Goal: Task Accomplishment & Management: Manage account settings

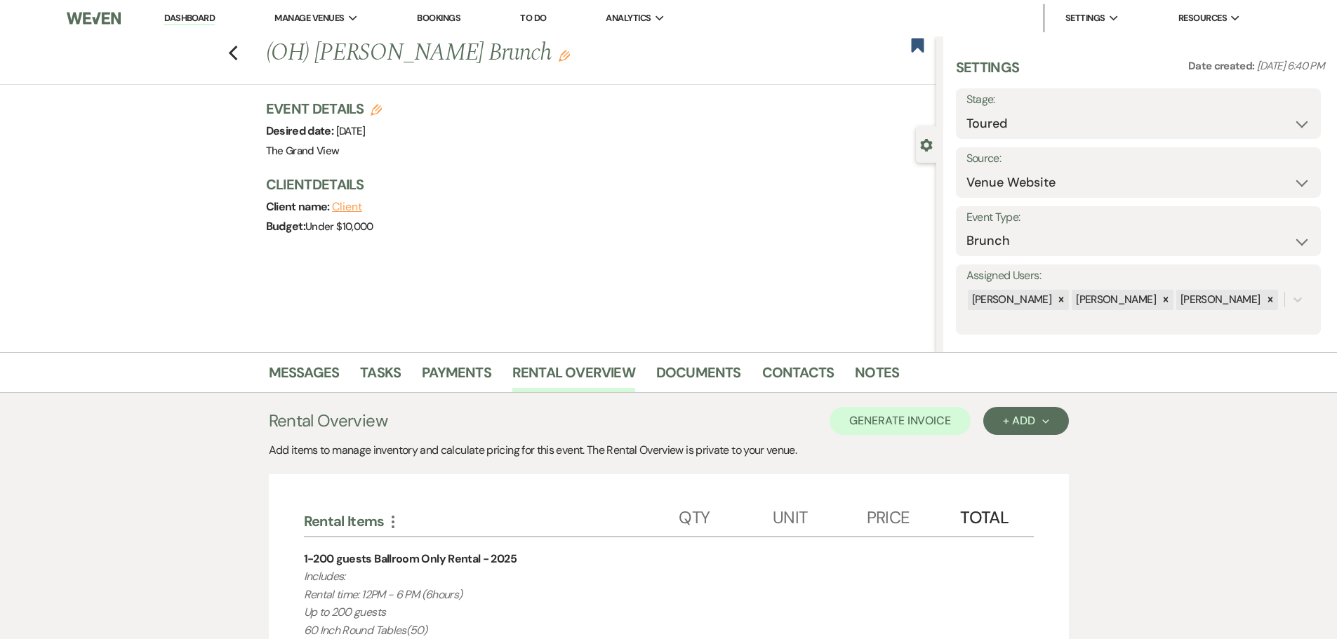
click at [188, 18] on link "Dashboard" at bounding box center [189, 18] width 51 height 13
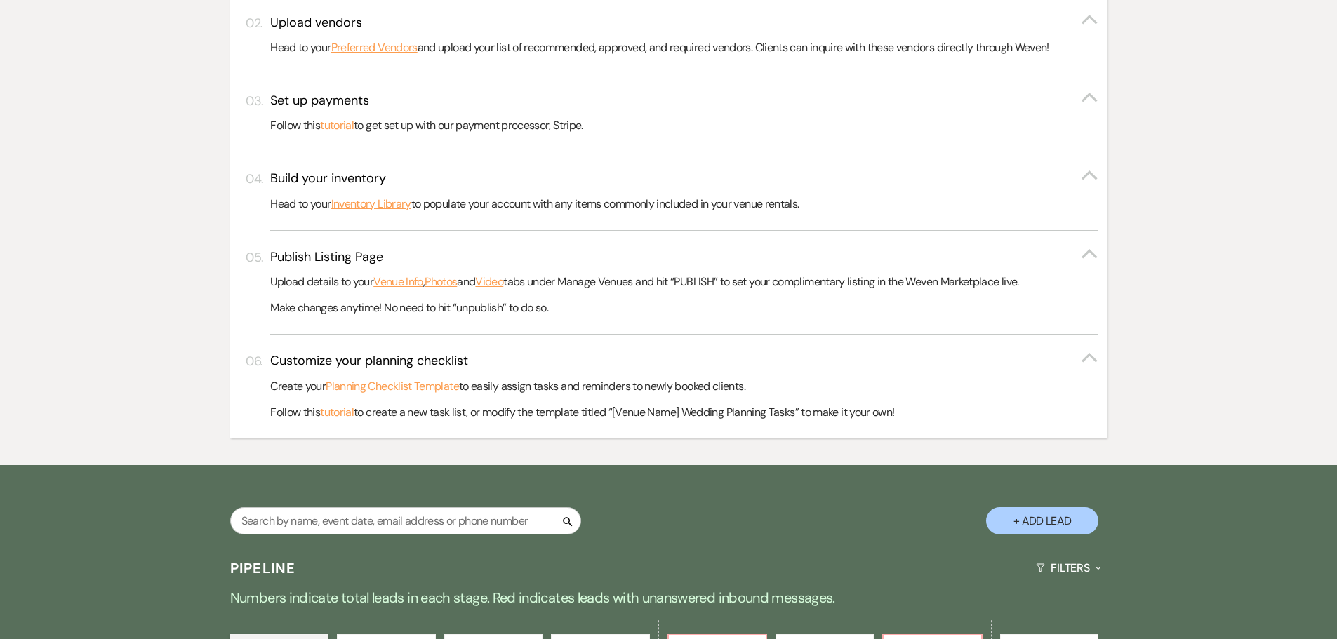
scroll to position [421, 0]
click at [316, 519] on input "text" at bounding box center [405, 520] width 351 height 27
type input "[PERSON_NAME]"
select select "6"
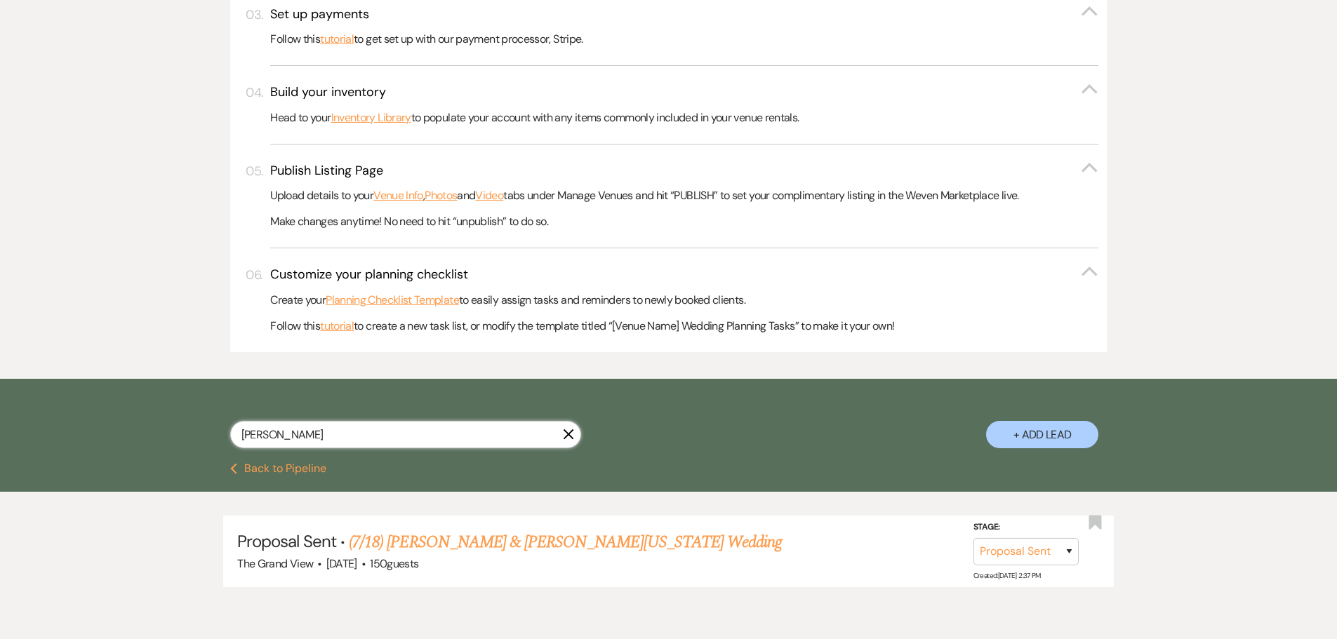
scroll to position [569, 0]
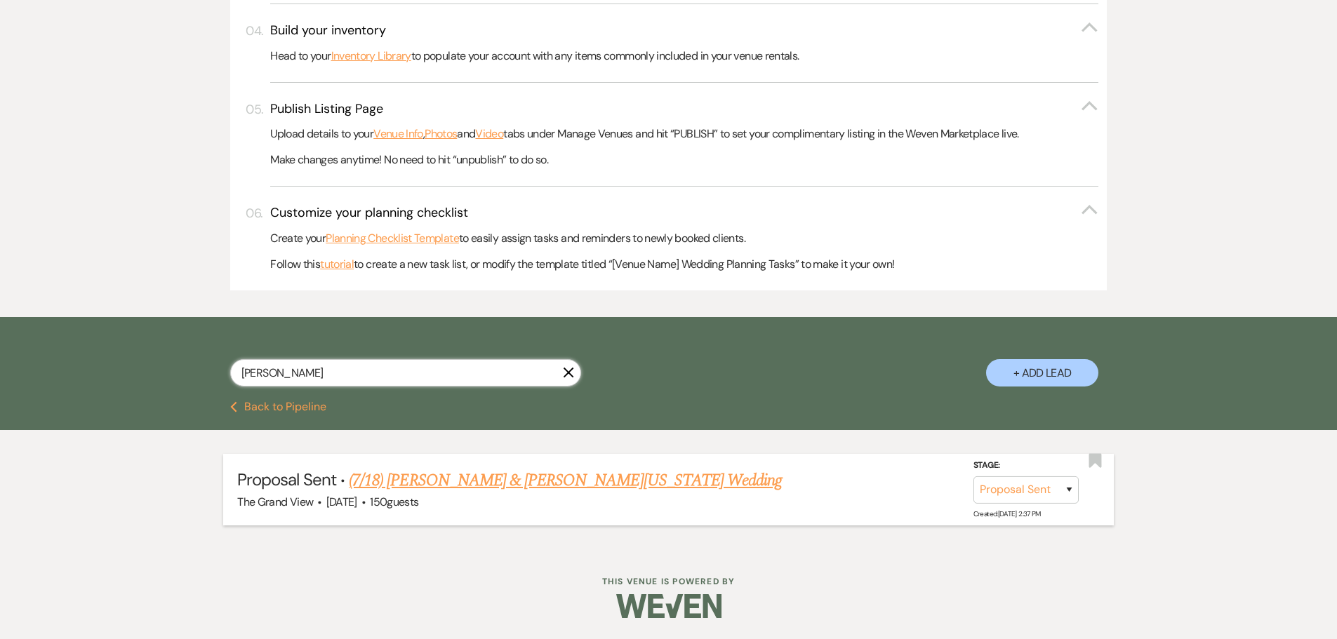
type input "[PERSON_NAME]"
click at [465, 472] on link "(7/18) [PERSON_NAME] & [PERSON_NAME][US_STATE] Wedding" at bounding box center [565, 480] width 433 height 25
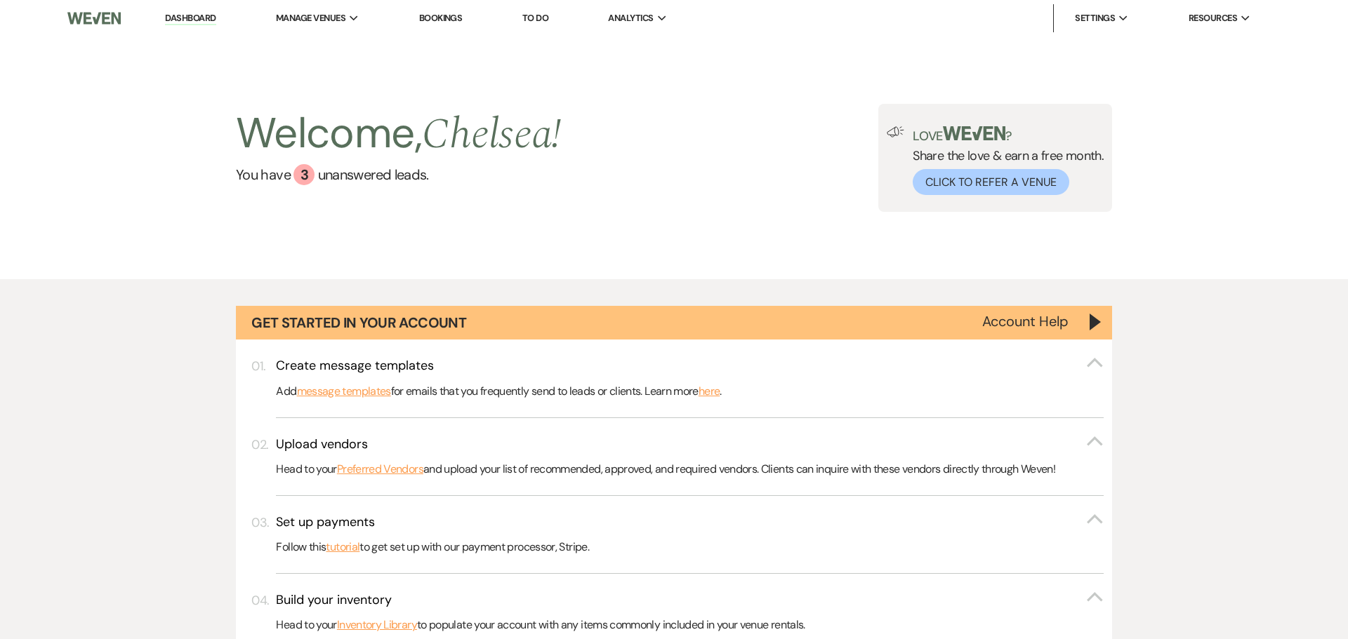
select select "6"
select select "5"
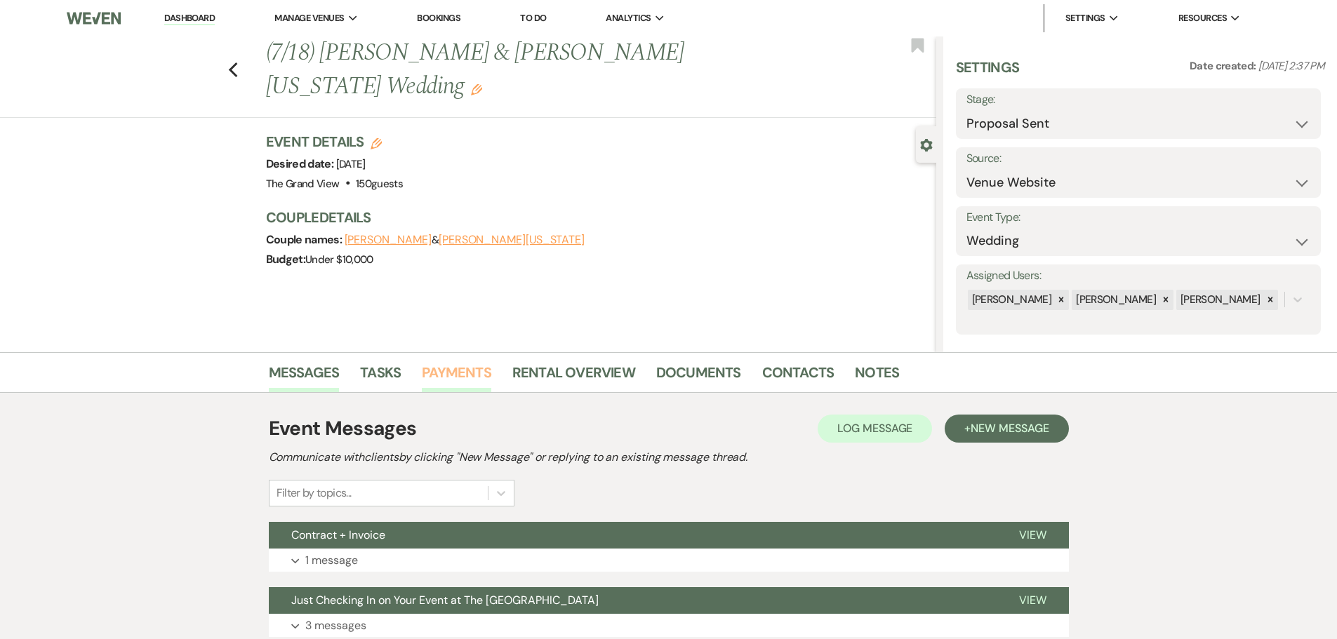
click at [456, 378] on link "Payments" at bounding box center [456, 376] width 69 height 31
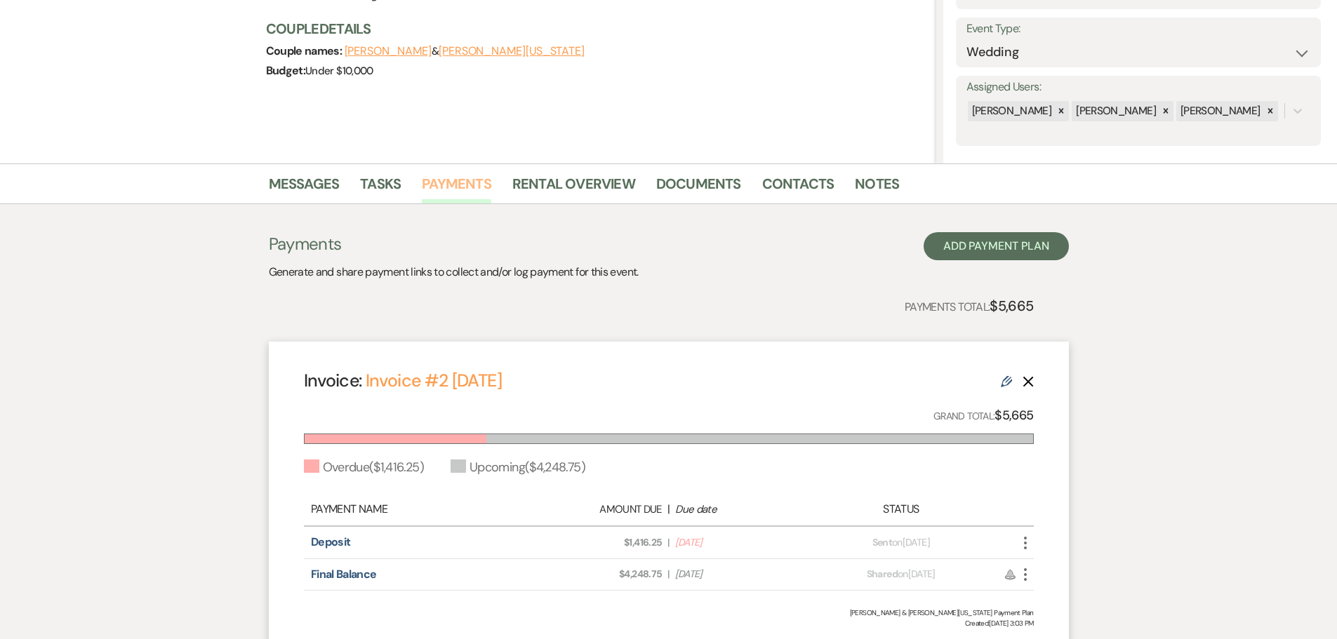
scroll to position [211, 0]
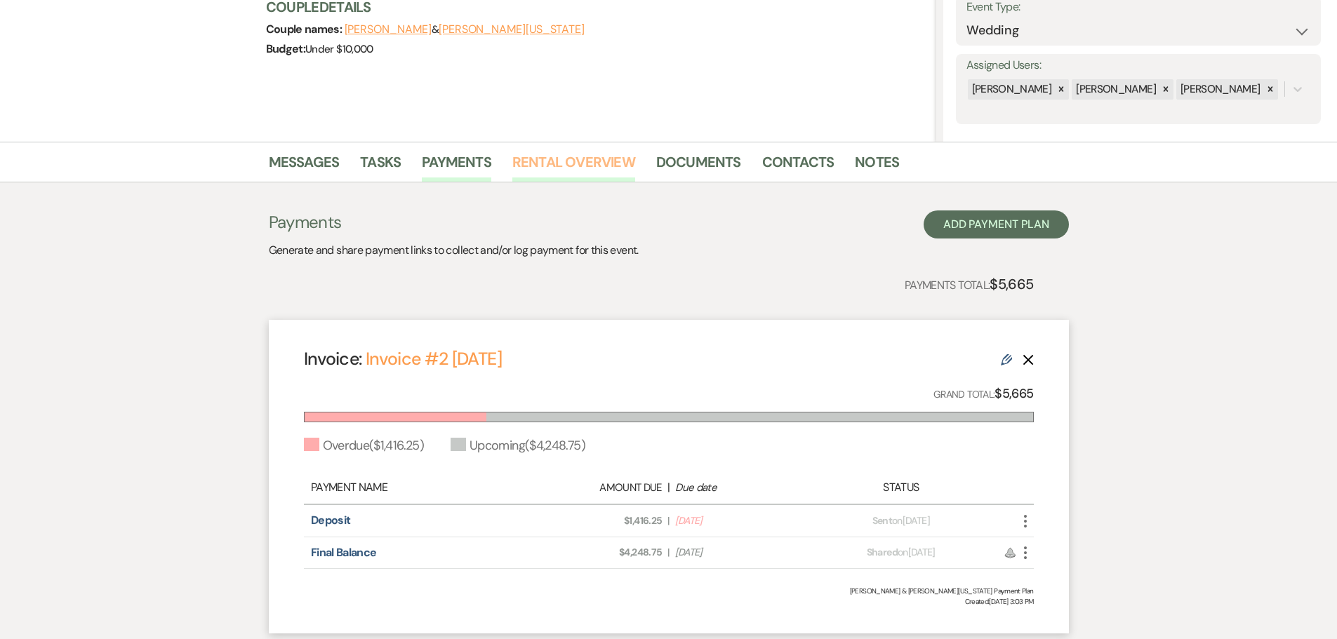
click at [560, 159] on link "Rental Overview" at bounding box center [573, 166] width 123 height 31
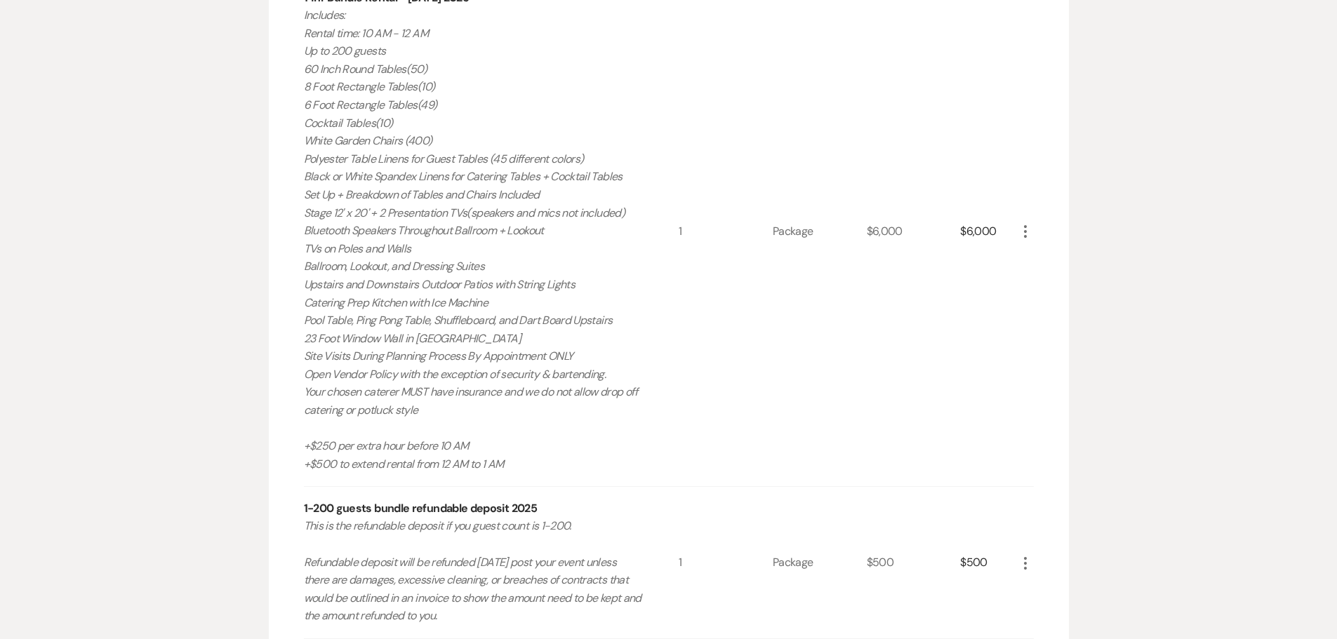
scroll to position [950, 0]
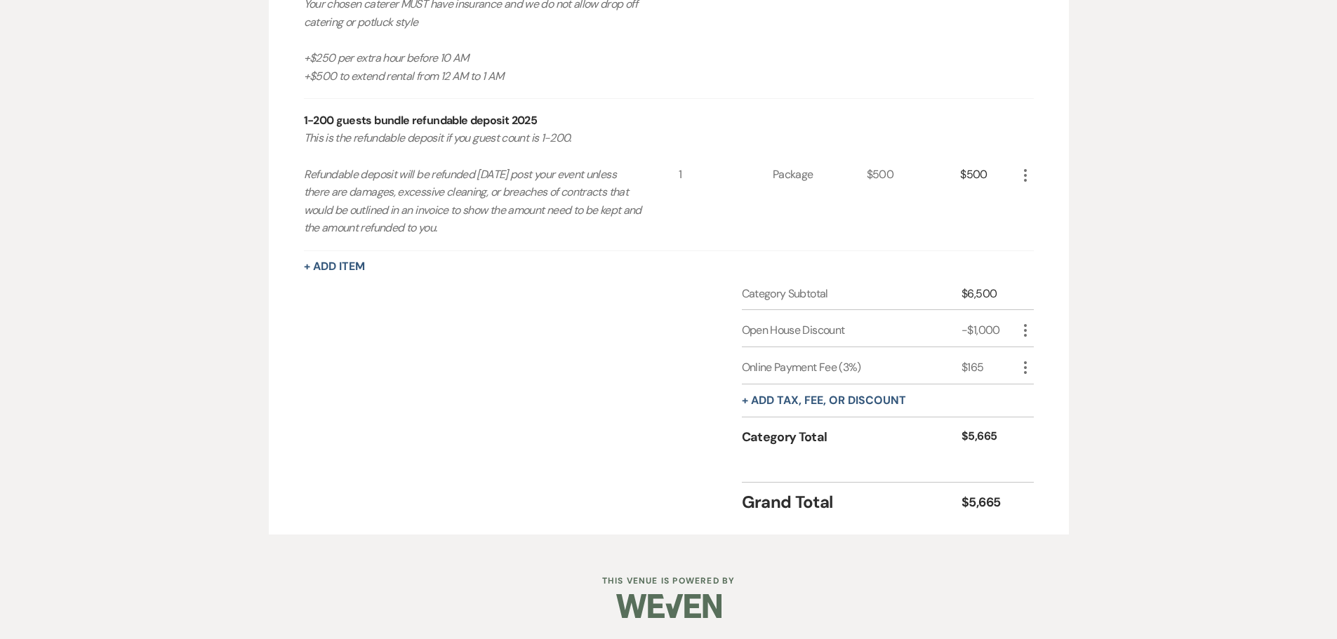
click at [1031, 371] on icon "More" at bounding box center [1025, 367] width 17 height 17
click at [1042, 422] on button "[PERSON_NAME]" at bounding box center [1055, 417] width 76 height 22
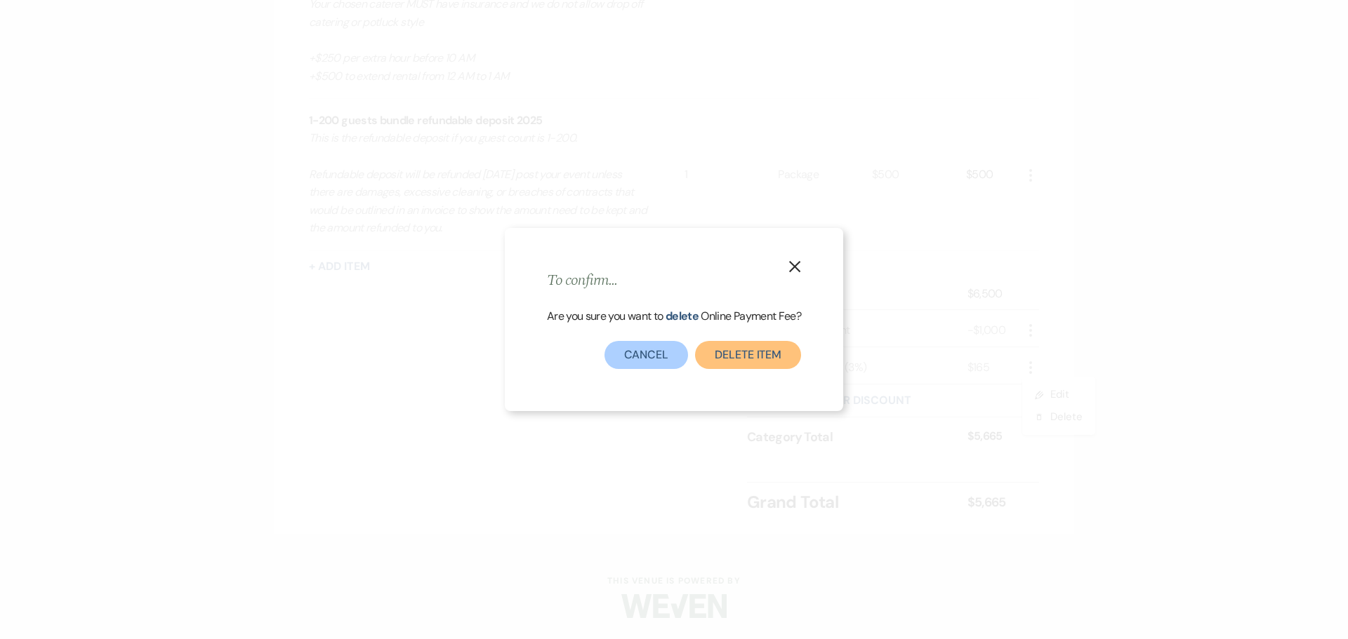
click at [719, 344] on button "Delete item" at bounding box center [748, 355] width 106 height 28
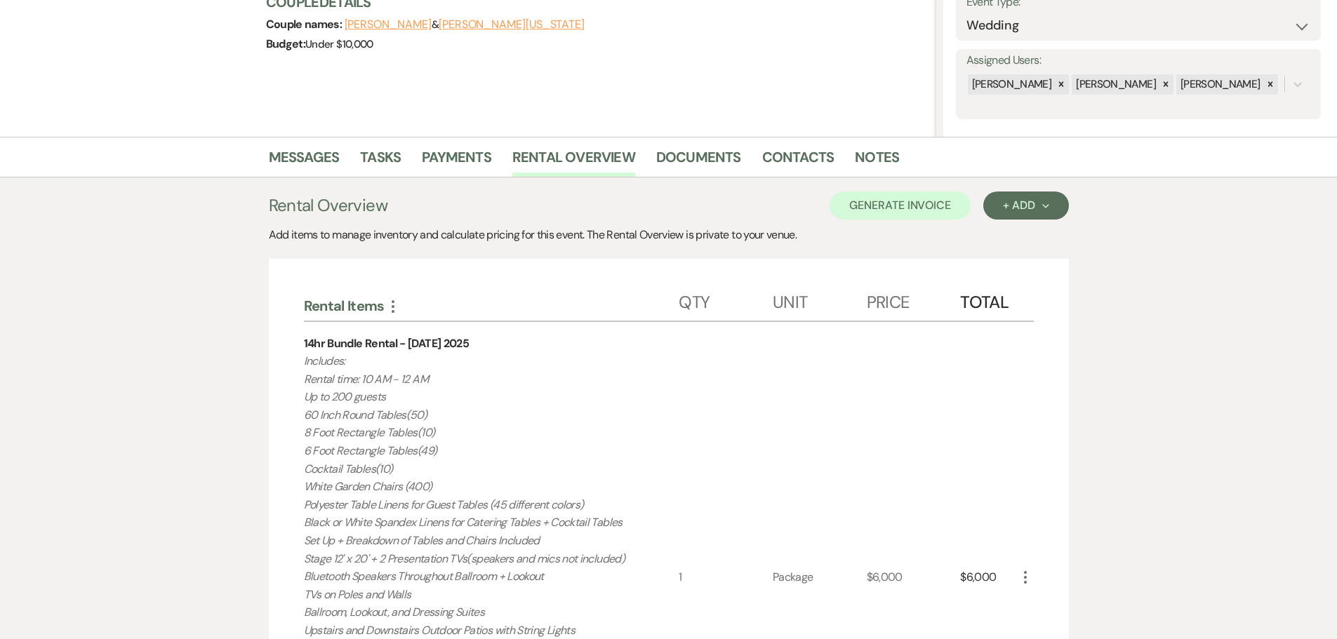
scroll to position [211, 0]
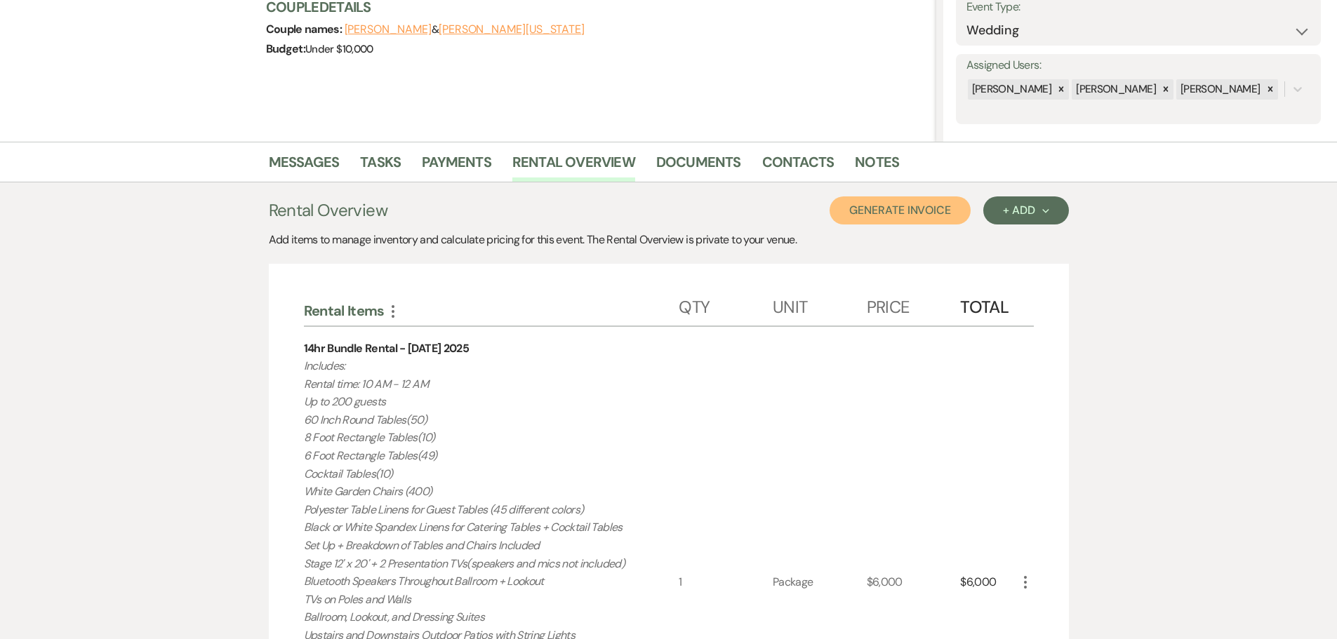
click at [884, 215] on button "Generate Invoice" at bounding box center [900, 211] width 141 height 28
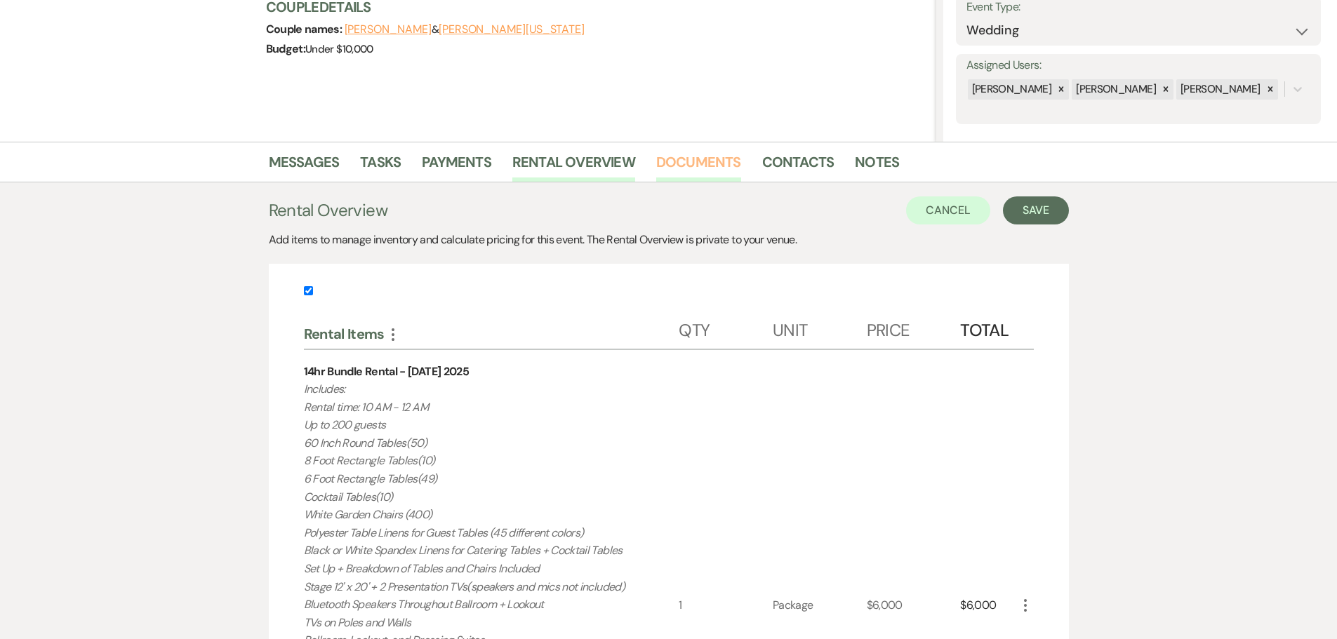
click at [716, 161] on link "Documents" at bounding box center [698, 166] width 85 height 31
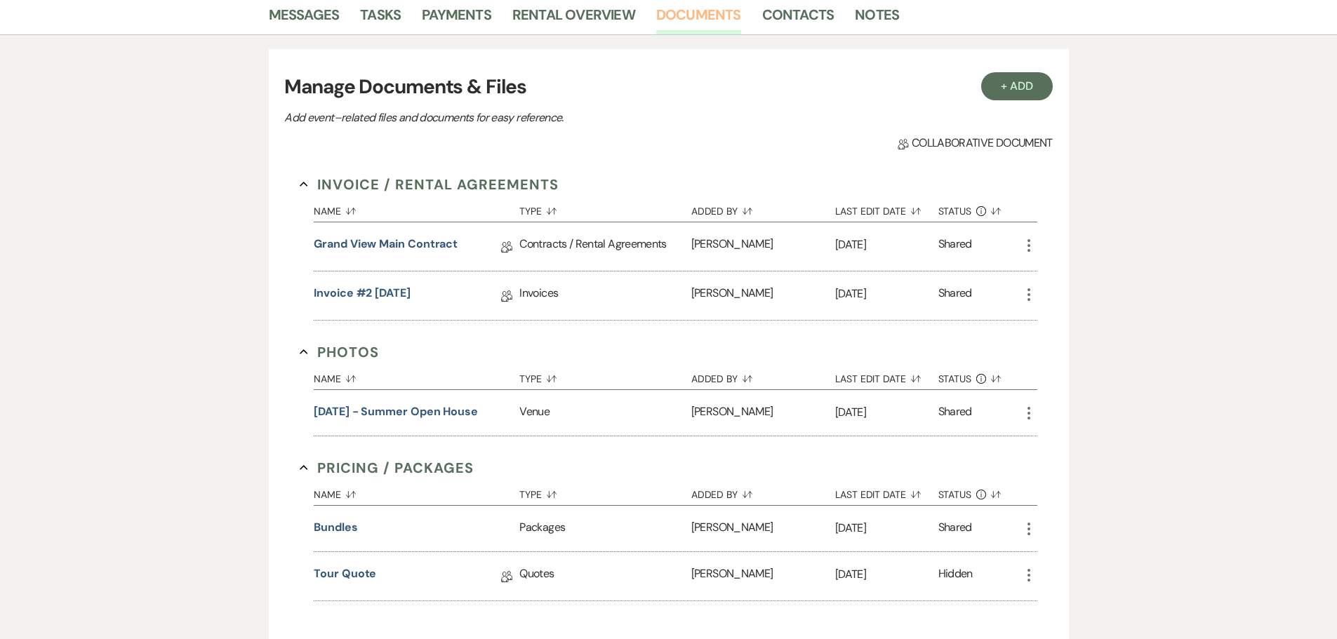
scroll to position [477, 0]
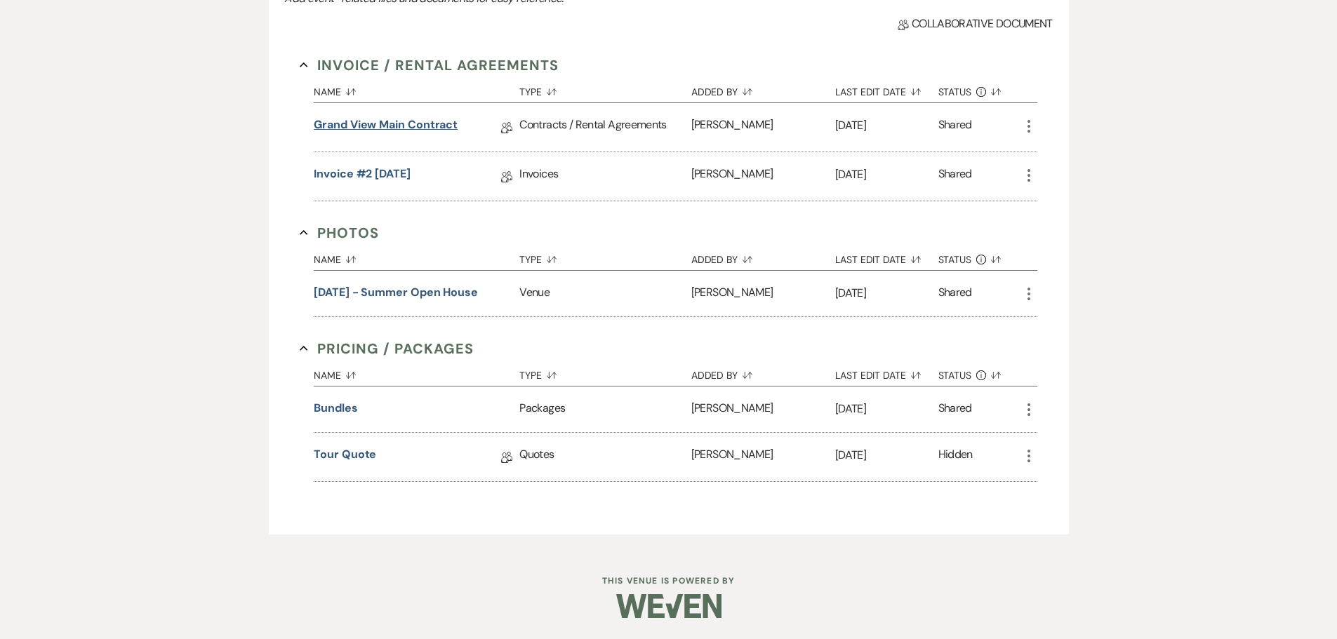
click at [427, 126] on link "Grand View Main Contract" at bounding box center [386, 128] width 144 height 22
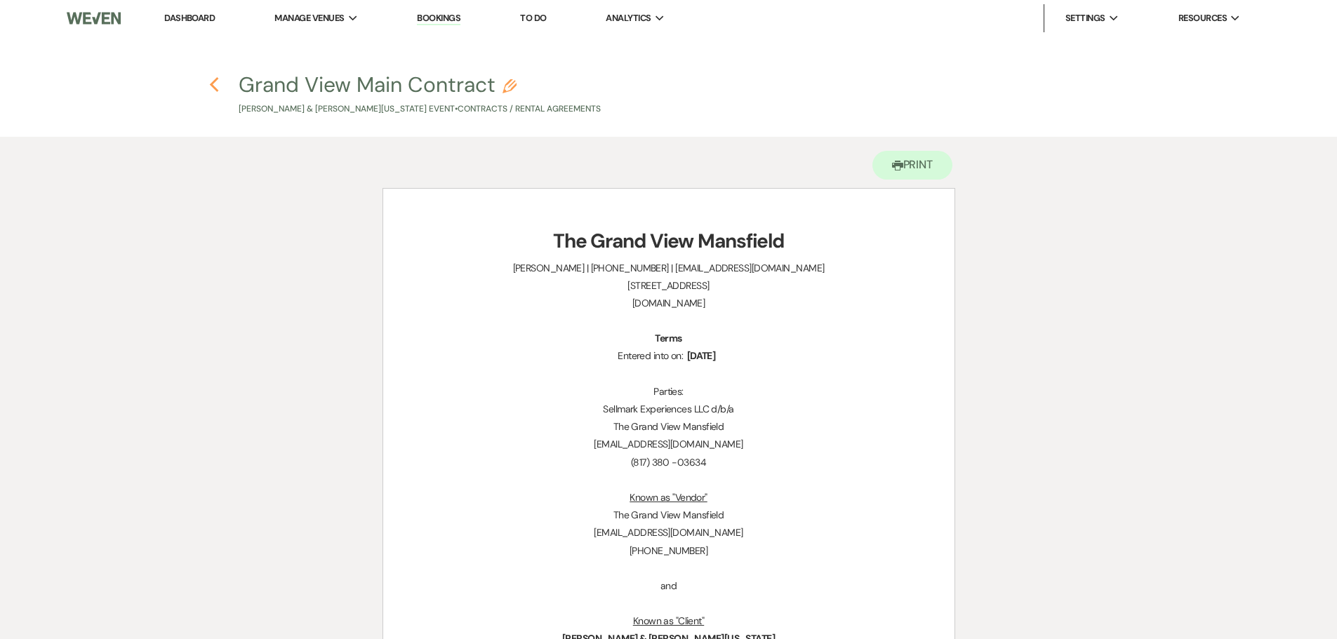
click at [218, 91] on use "button" at bounding box center [214, 84] width 9 height 15
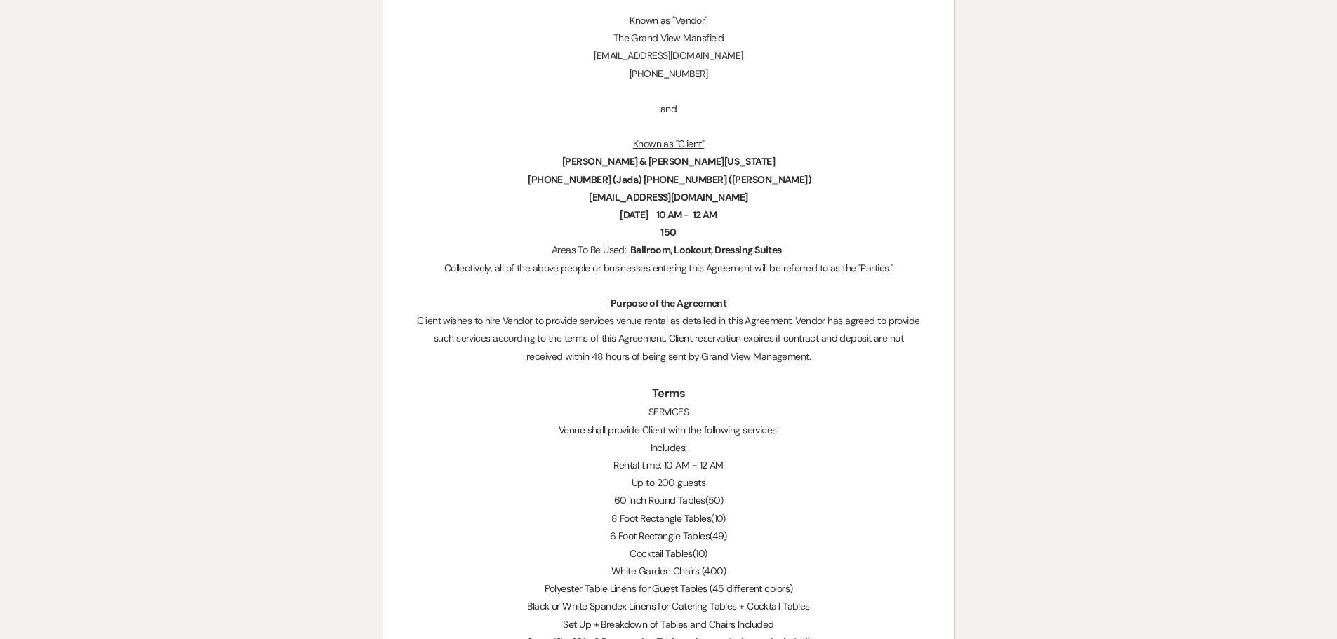
select select "6"
select select "5"
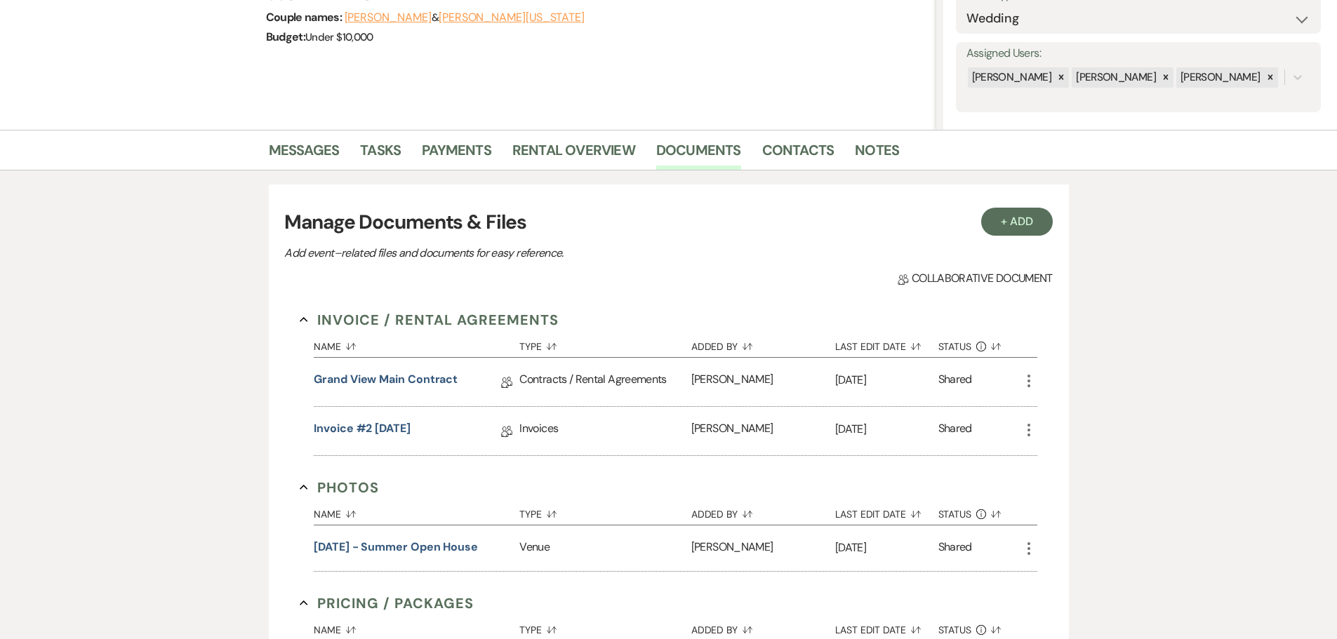
scroll to position [56, 0]
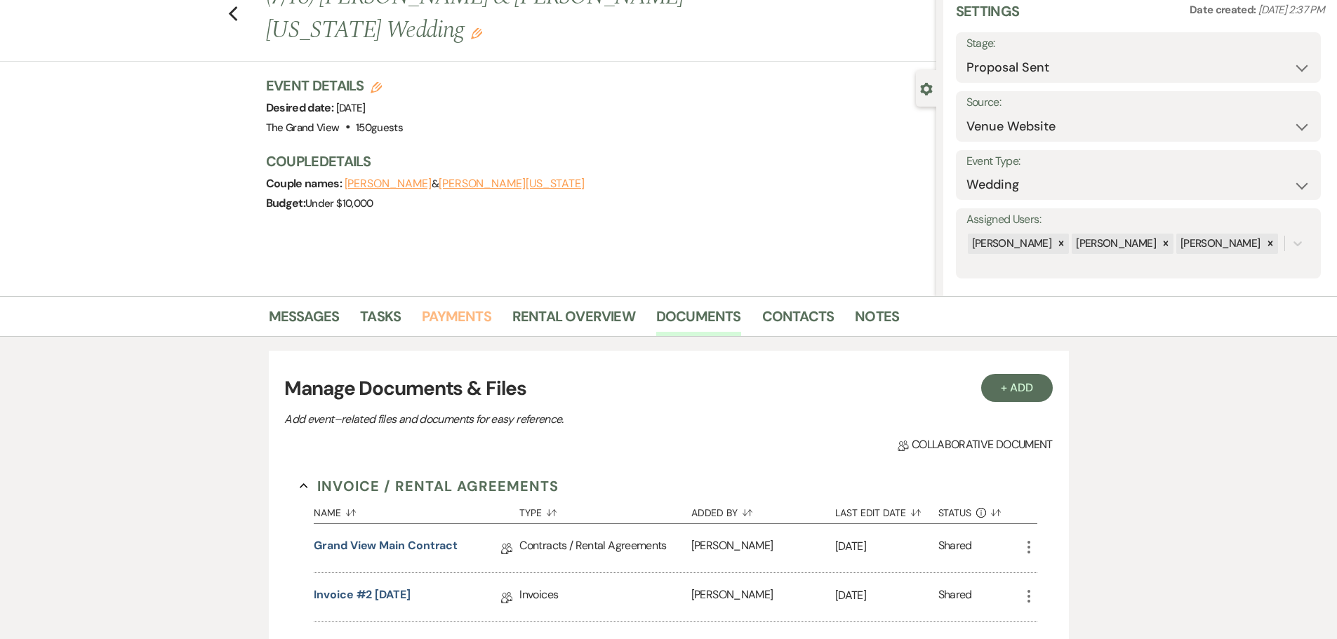
click at [444, 314] on link "Payments" at bounding box center [456, 320] width 69 height 31
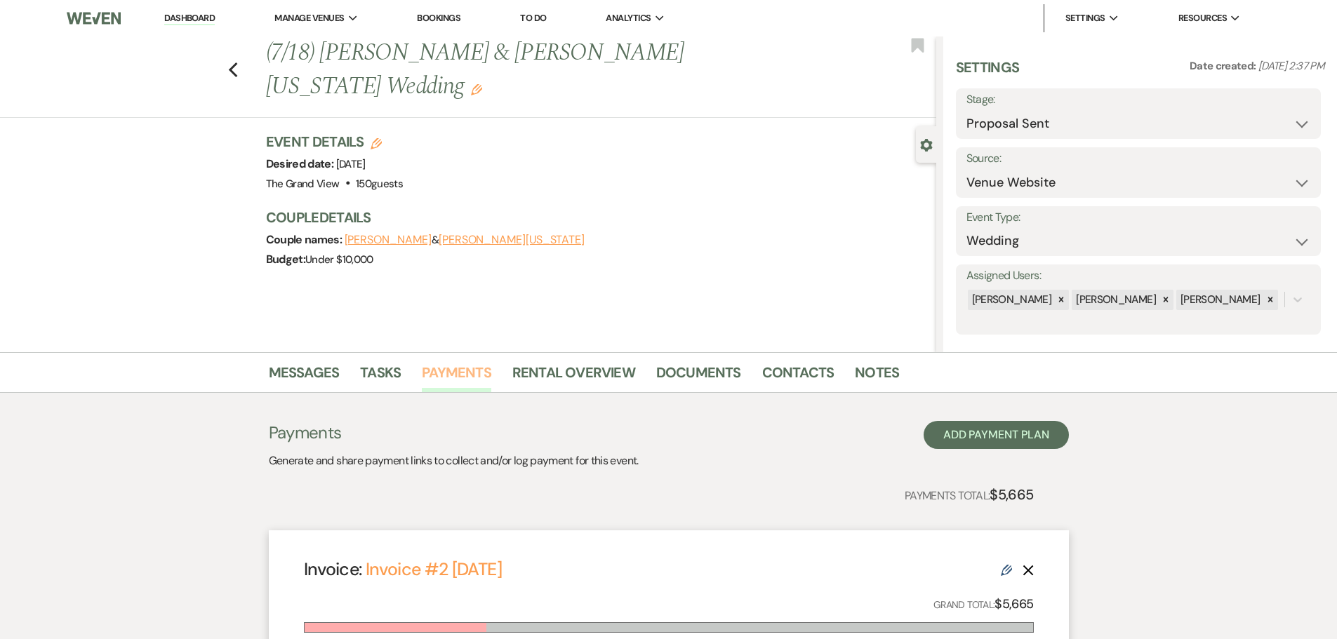
scroll to position [310, 0]
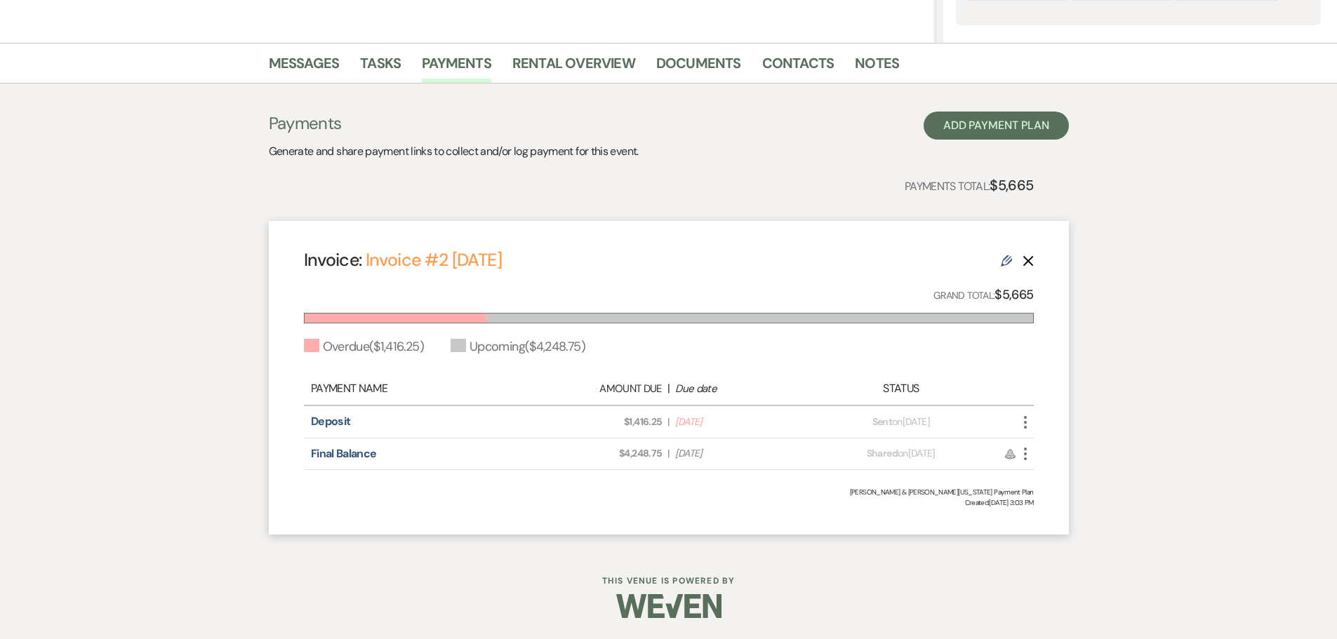
click at [1029, 421] on icon "More" at bounding box center [1025, 422] width 17 height 17
click at [586, 70] on link "Rental Overview" at bounding box center [573, 67] width 123 height 31
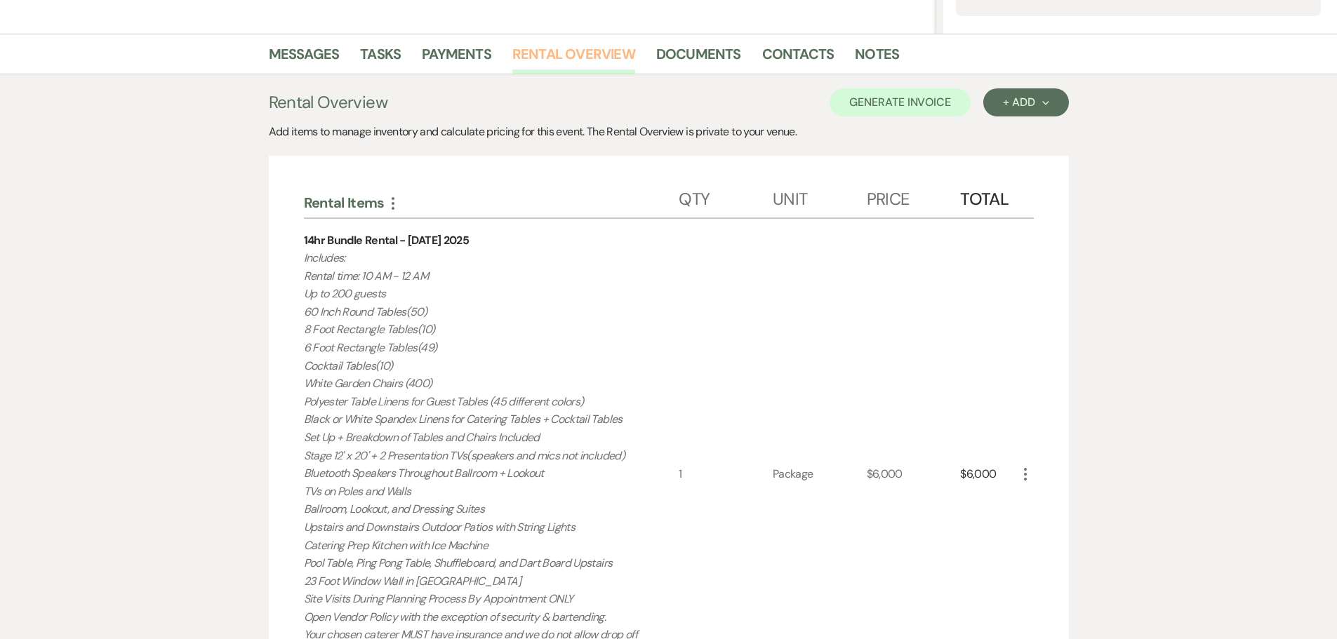
scroll to position [140, 0]
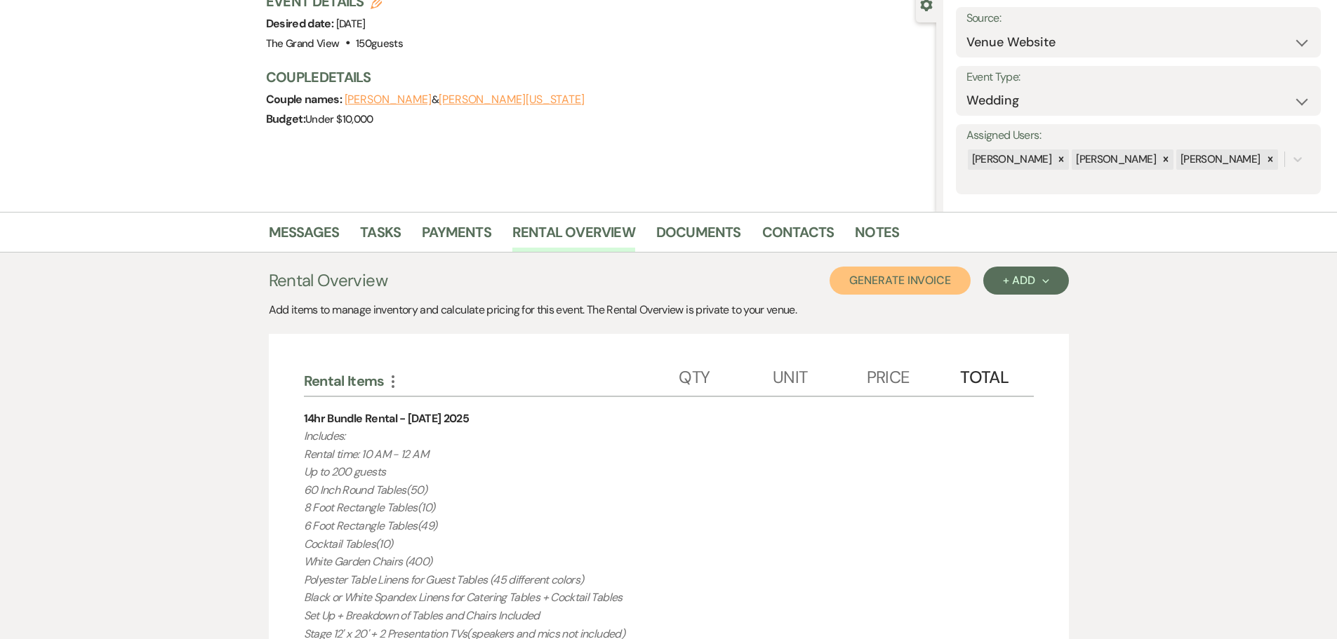
click at [887, 283] on button "Generate Invoice" at bounding box center [900, 281] width 141 height 28
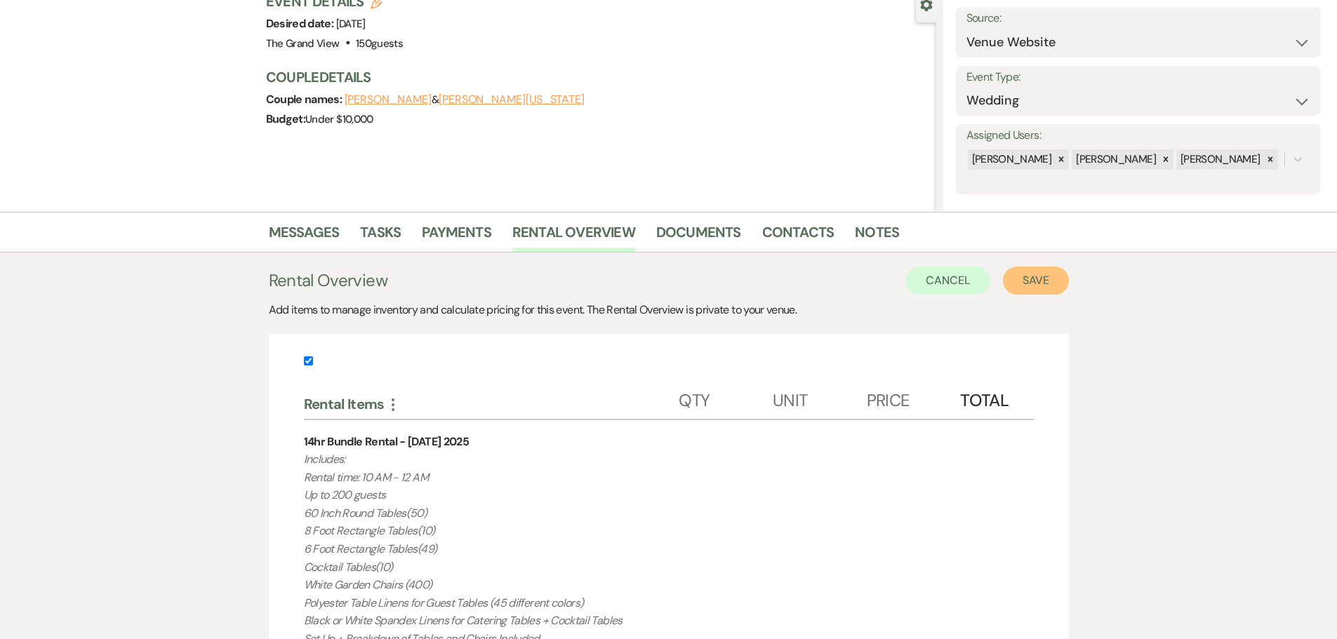
click at [1043, 281] on button "Save" at bounding box center [1036, 281] width 66 height 28
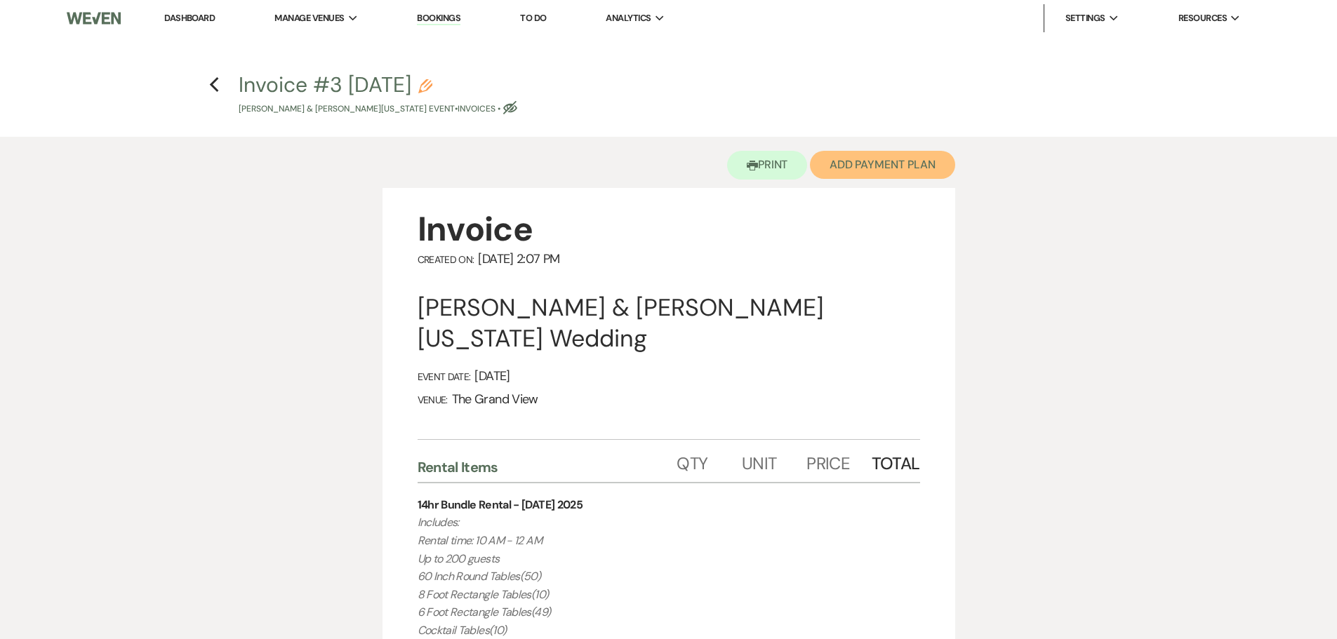
click at [849, 173] on button "Add Payment Plan" at bounding box center [882, 165] width 145 height 28
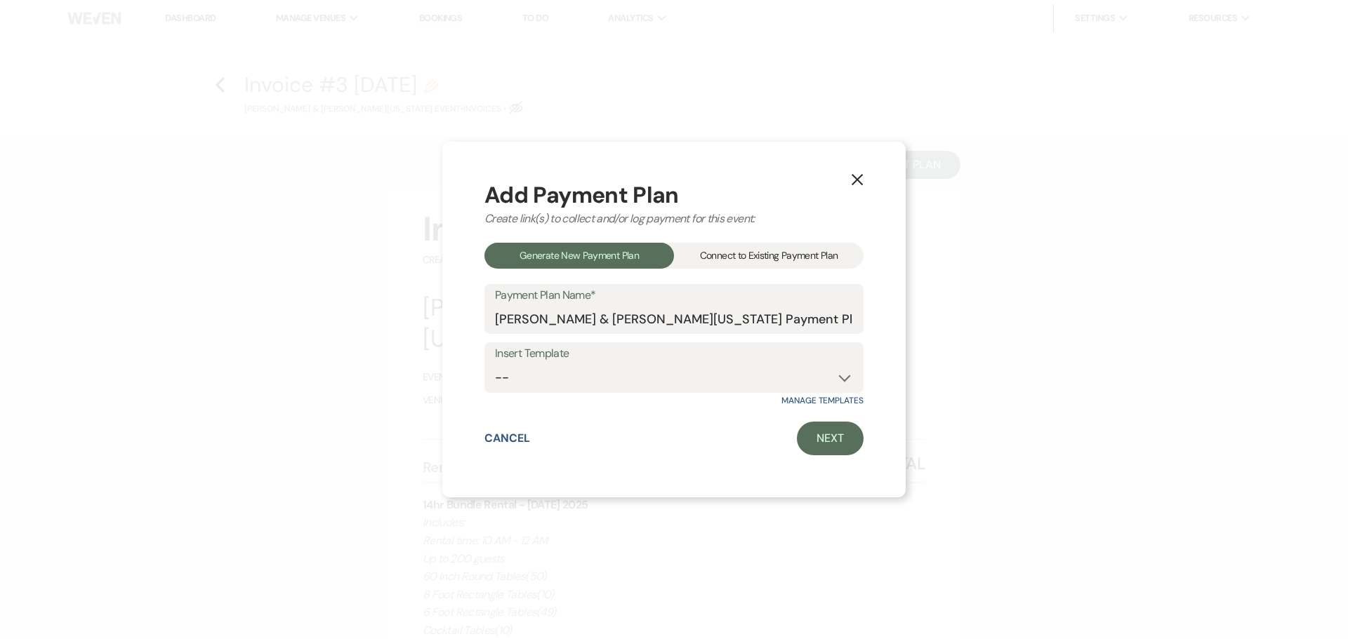
click at [738, 253] on div "Connect to Existing Payment Plan" at bounding box center [769, 256] width 190 height 26
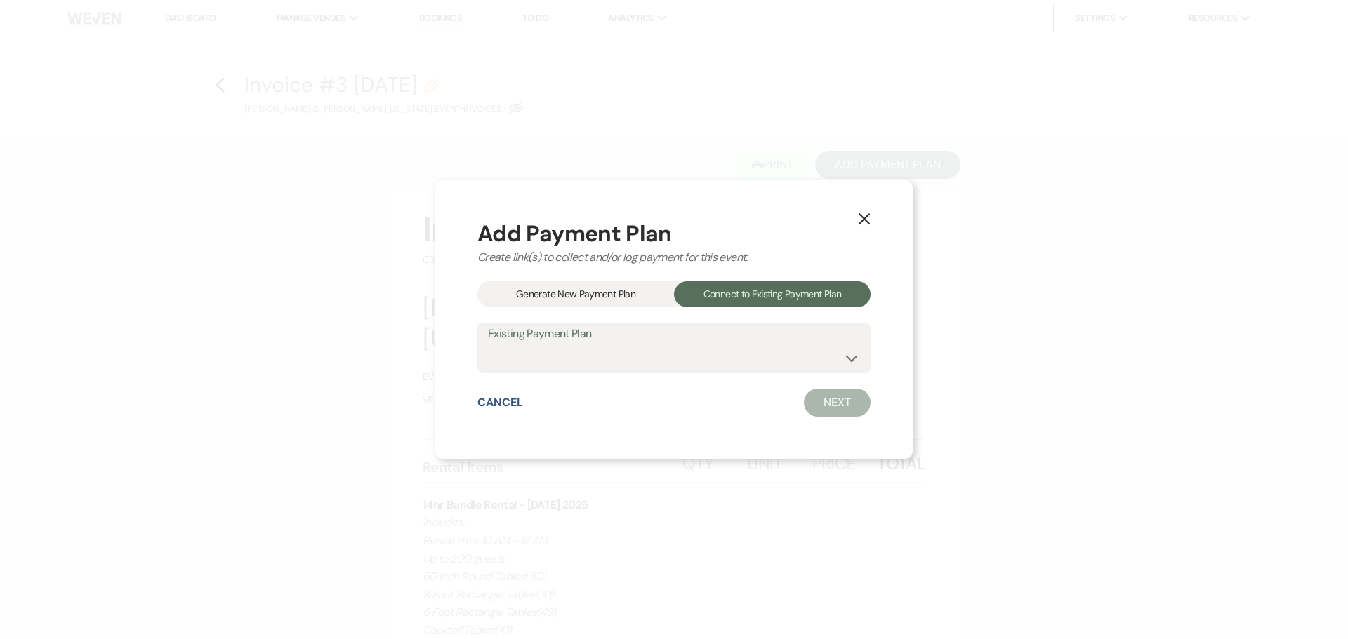
click at [627, 350] on div "Existing Payment Plan [PERSON_NAME] & [PERSON_NAME][US_STATE] Payment Plan" at bounding box center [673, 348] width 393 height 51
click at [625, 359] on select "[PERSON_NAME] & [PERSON_NAME][US_STATE] Payment Plan" at bounding box center [674, 358] width 372 height 27
select select "24771"
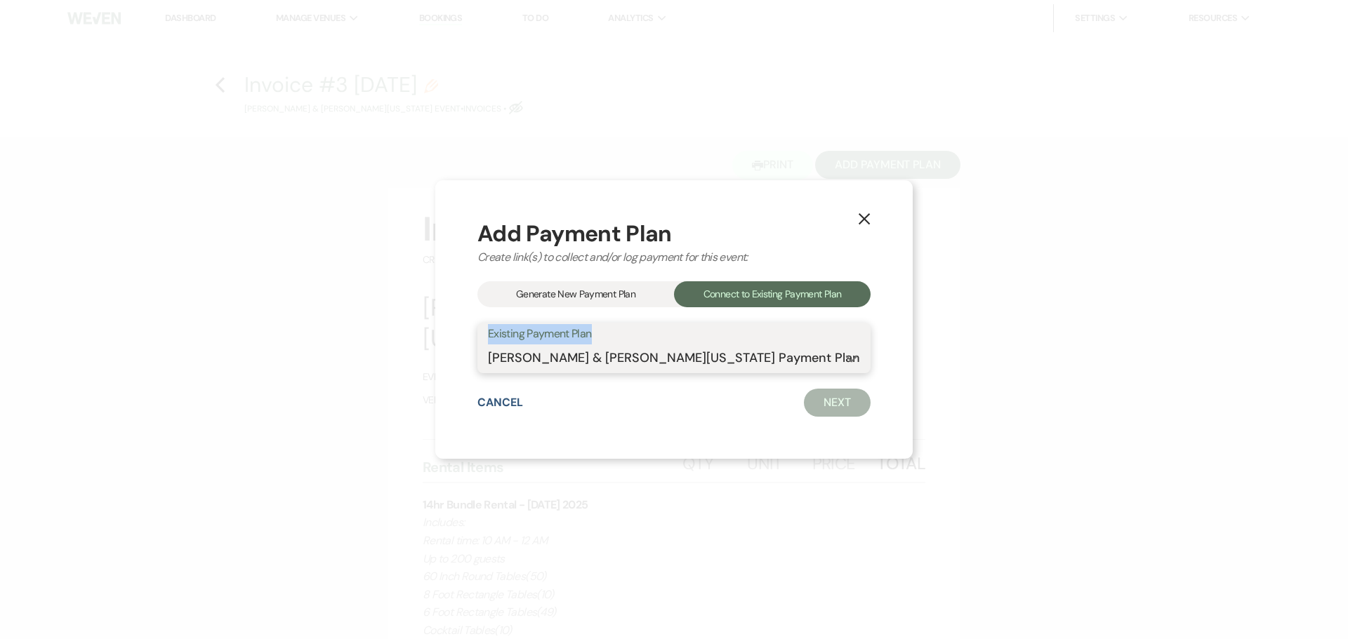
click at [495, 345] on select "[PERSON_NAME] & [PERSON_NAME][US_STATE] Payment Plan" at bounding box center [674, 358] width 372 height 27
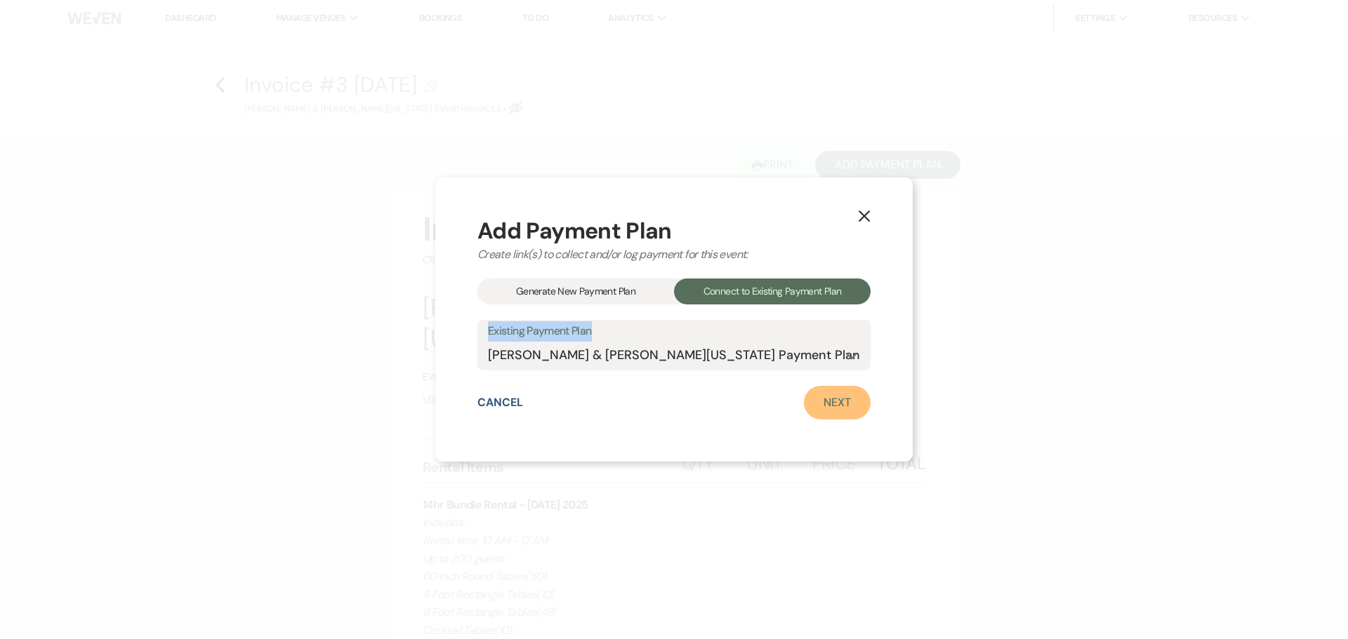
click at [823, 395] on link "Next" at bounding box center [837, 403] width 67 height 34
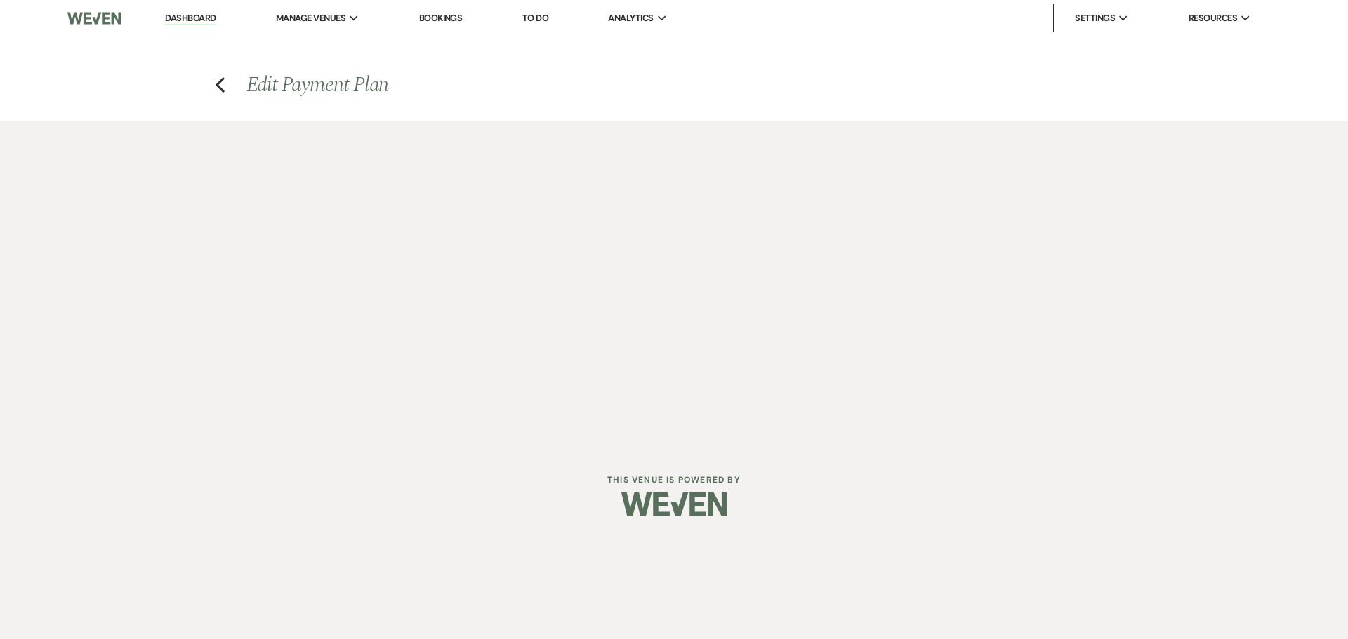
select select "27617"
select select "2"
select select "percentage"
select select "2"
select select "percentage"
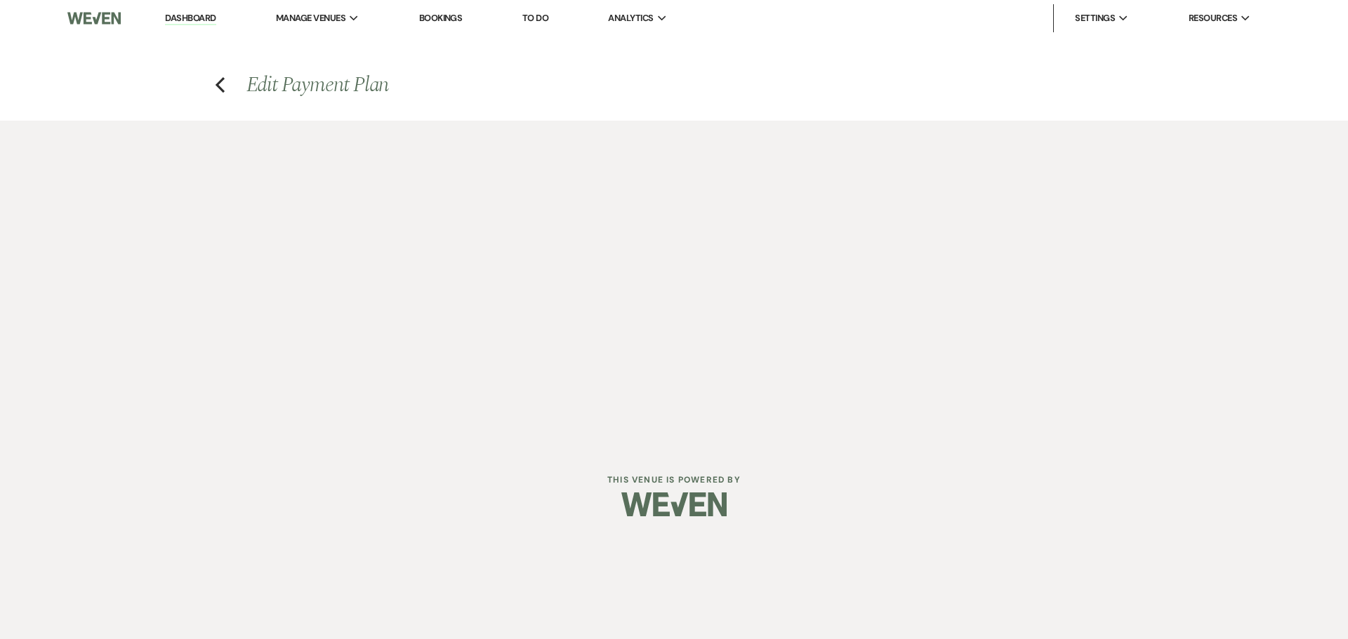
select select "true"
select select "client"
select select "months"
select select "client"
select select "weeks"
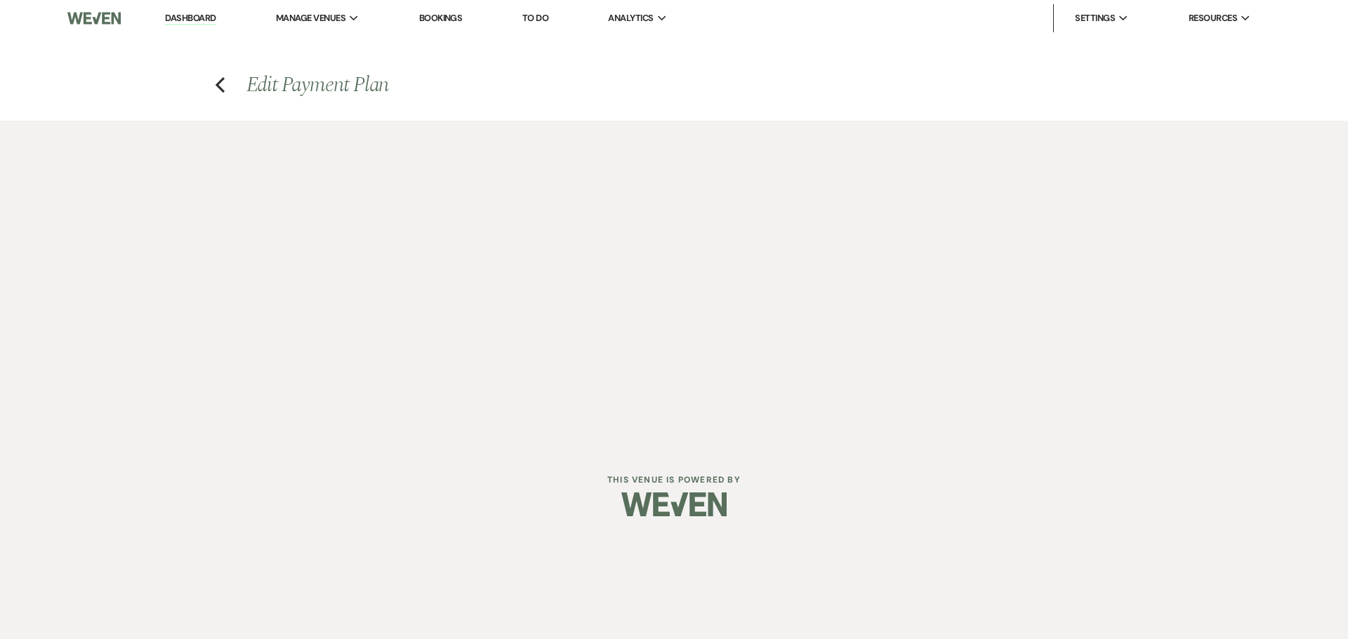
select select "client"
select select "days"
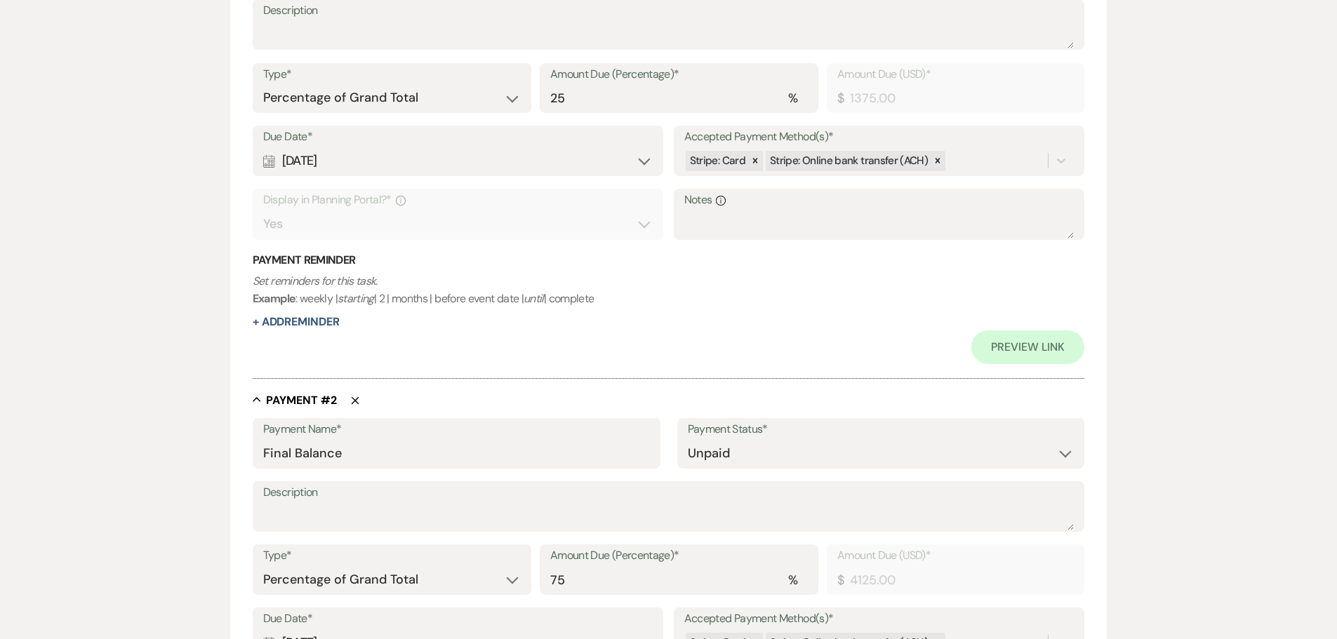
scroll to position [491, 0]
click at [755, 161] on icon at bounding box center [755, 160] width 5 height 5
click at [853, 163] on icon at bounding box center [858, 160] width 10 height 10
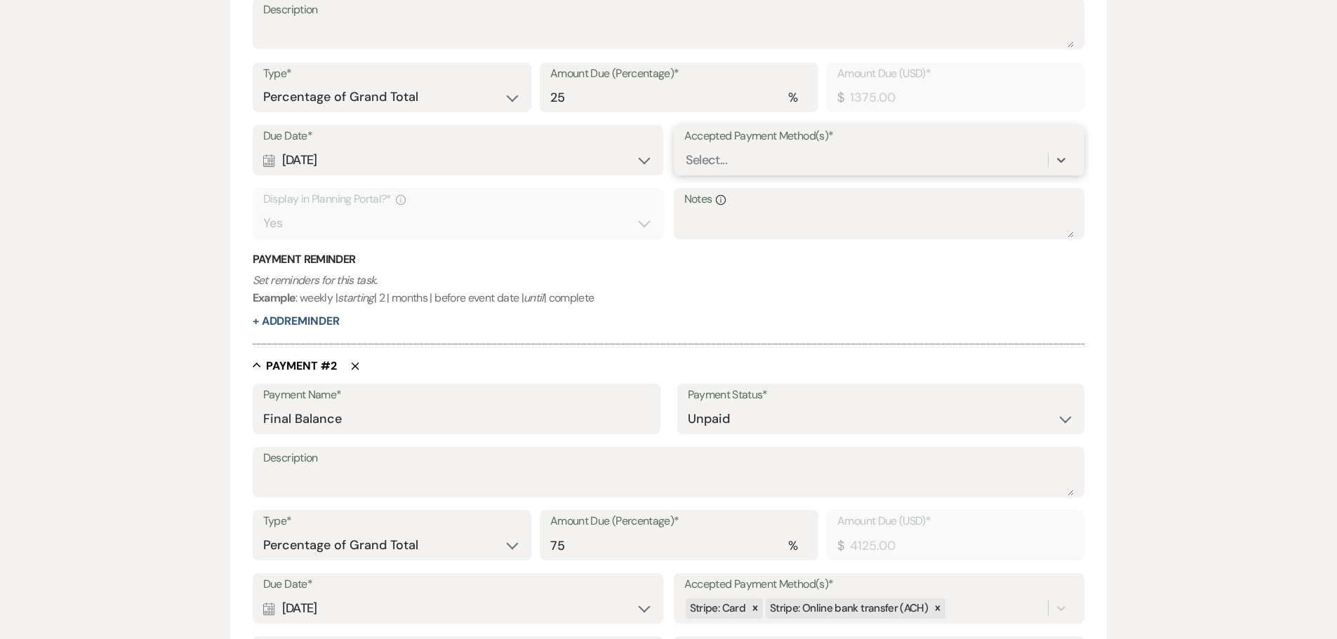
click at [865, 164] on div "Select..." at bounding box center [866, 160] width 364 height 25
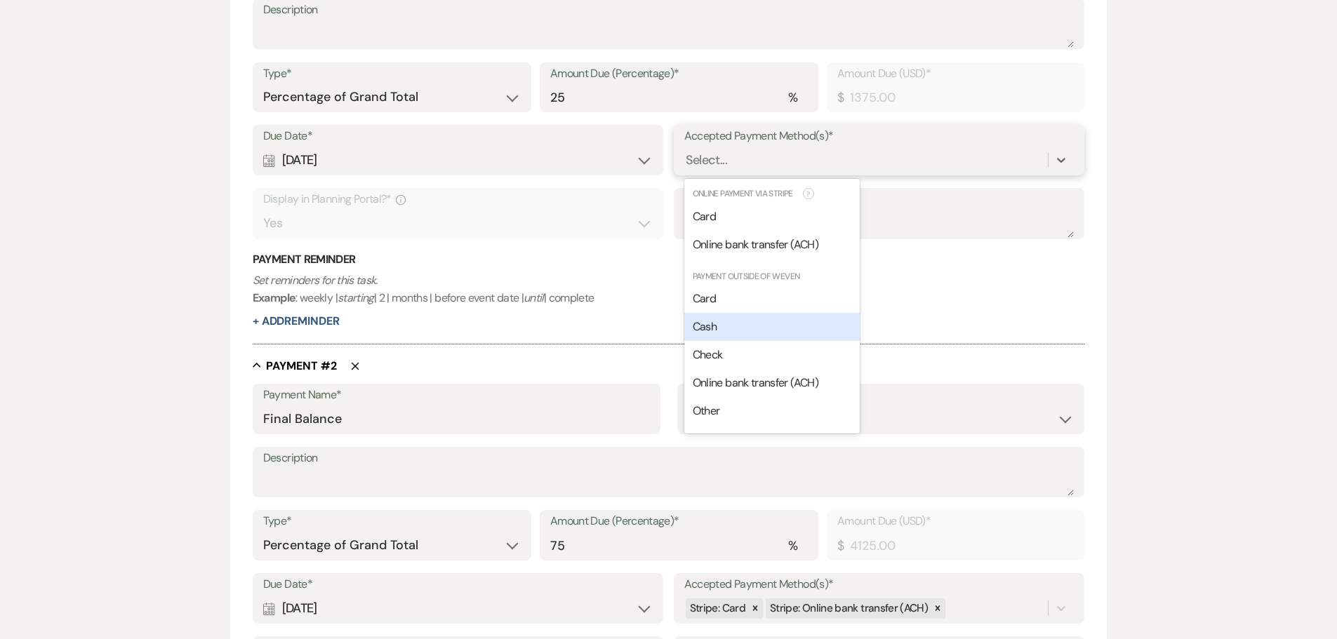
click at [757, 324] on div "Cash" at bounding box center [771, 327] width 175 height 28
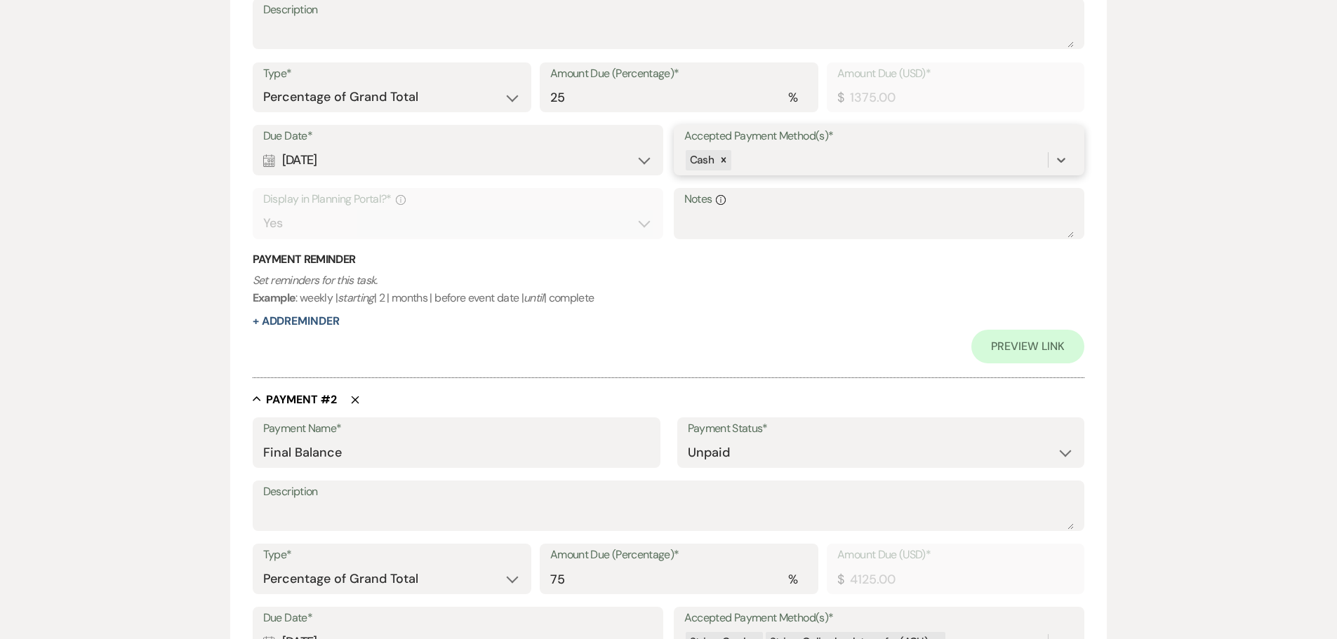
click at [809, 159] on div "Cash" at bounding box center [866, 160] width 364 height 25
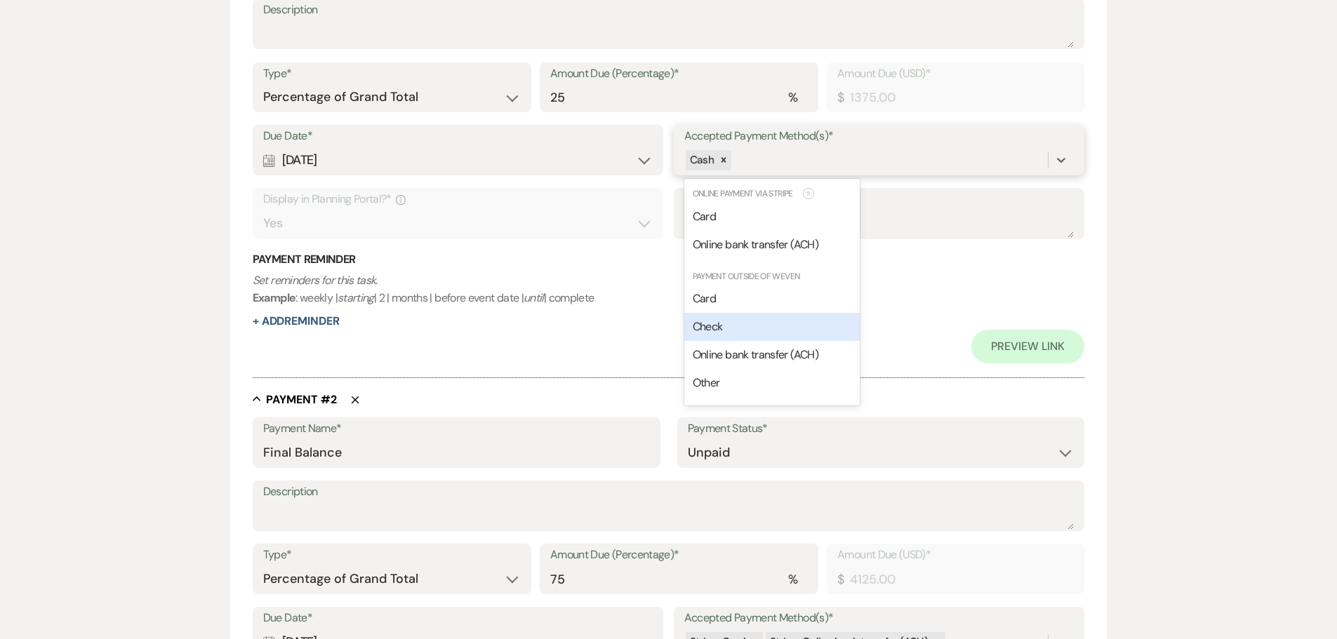
click at [766, 326] on div "Check" at bounding box center [771, 327] width 175 height 28
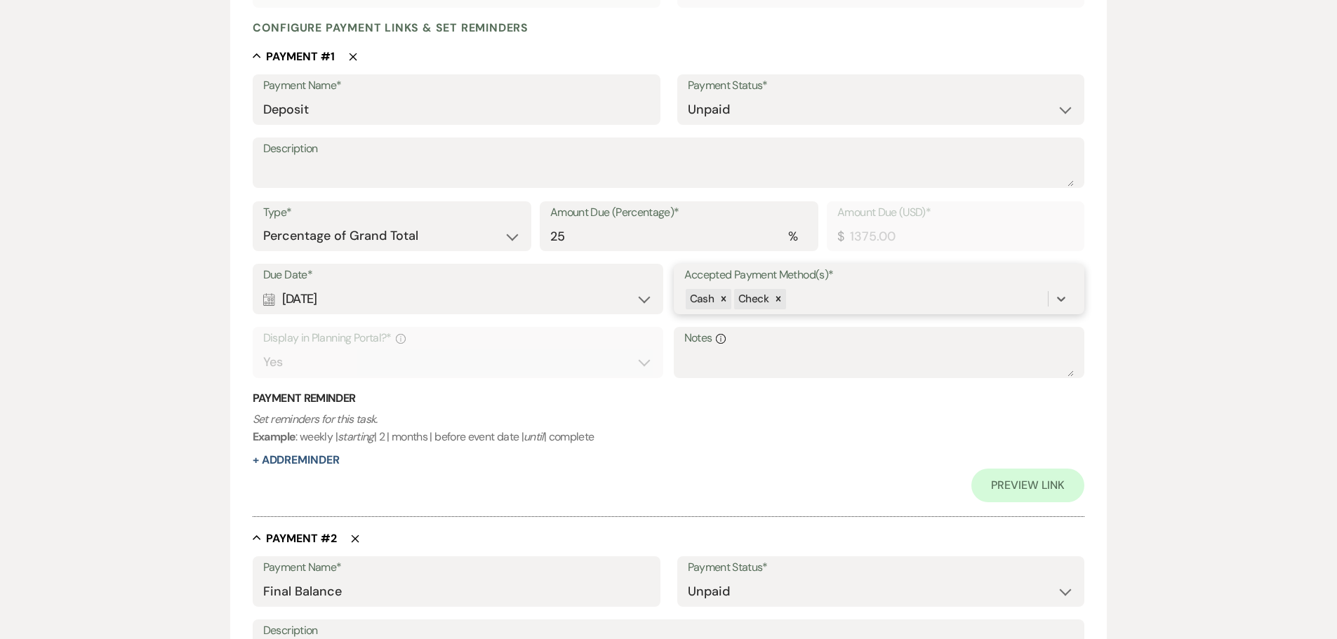
scroll to position [351, 0]
click at [733, 104] on select "Paid Unpaid" at bounding box center [881, 111] width 387 height 27
select select "1"
click at [688, 98] on select "Paid Unpaid" at bounding box center [881, 111] width 387 height 27
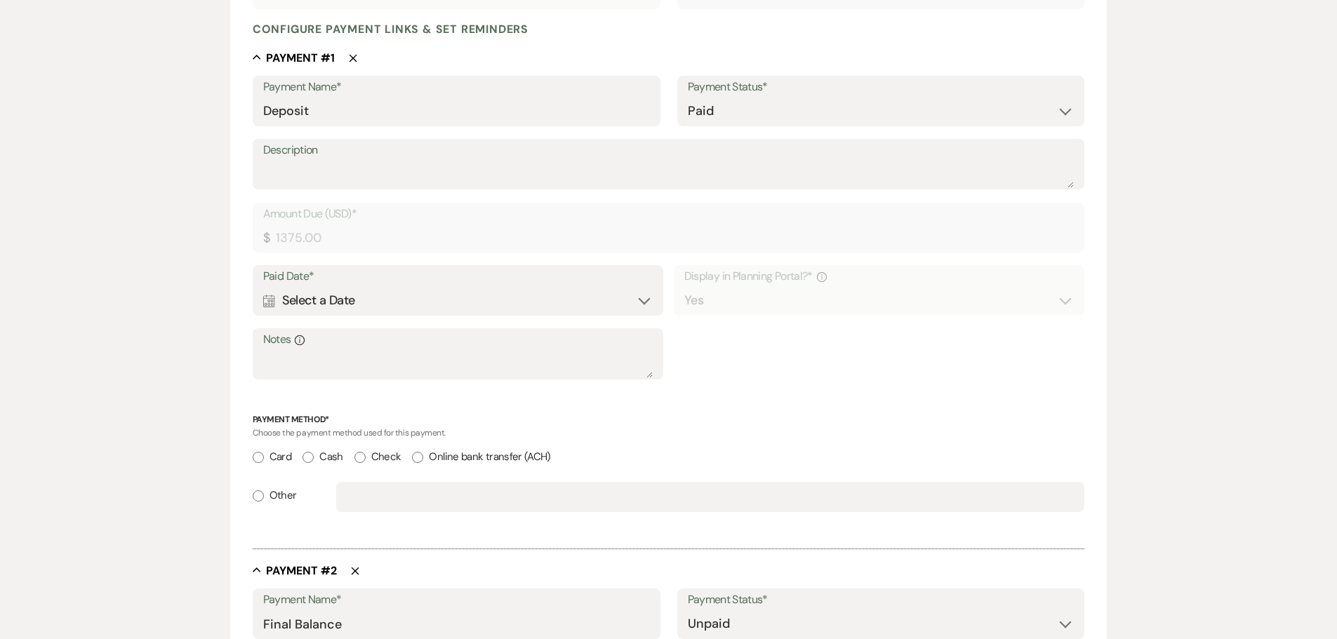
click at [332, 310] on div "Calendar Select a Date Expand" at bounding box center [458, 300] width 390 height 27
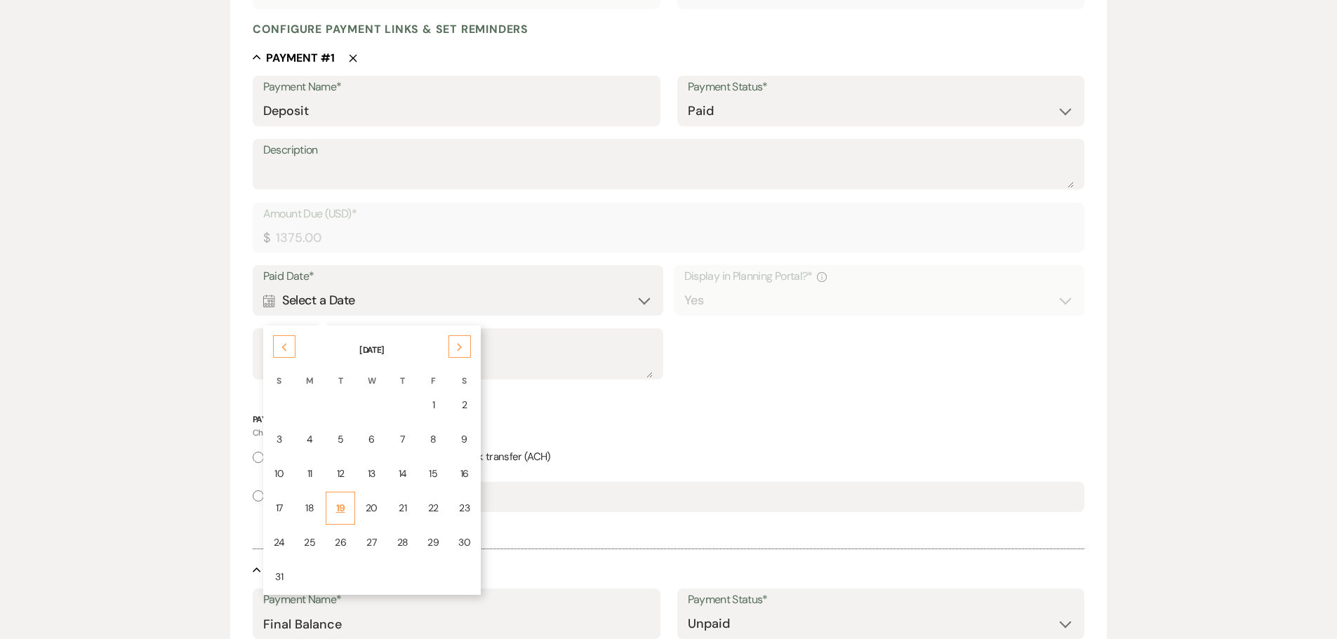
click at [335, 512] on div "19" at bounding box center [340, 508] width 11 height 15
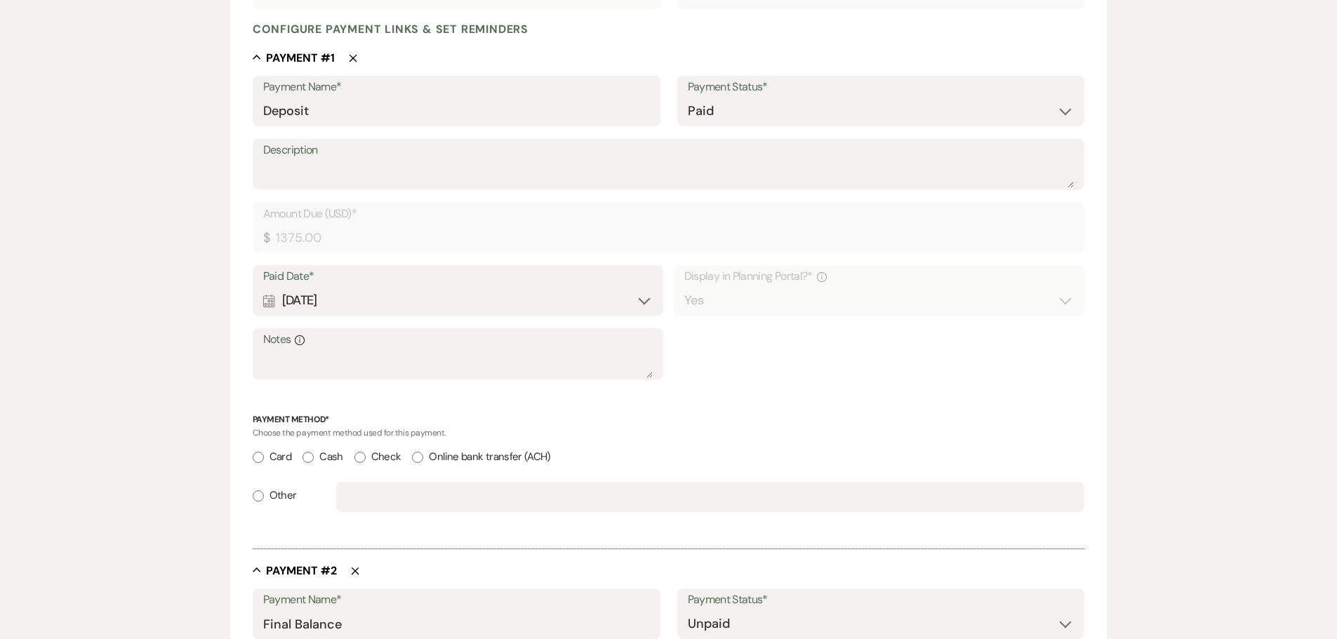
click at [312, 460] on input "Cash" at bounding box center [308, 457] width 11 height 11
radio input "true"
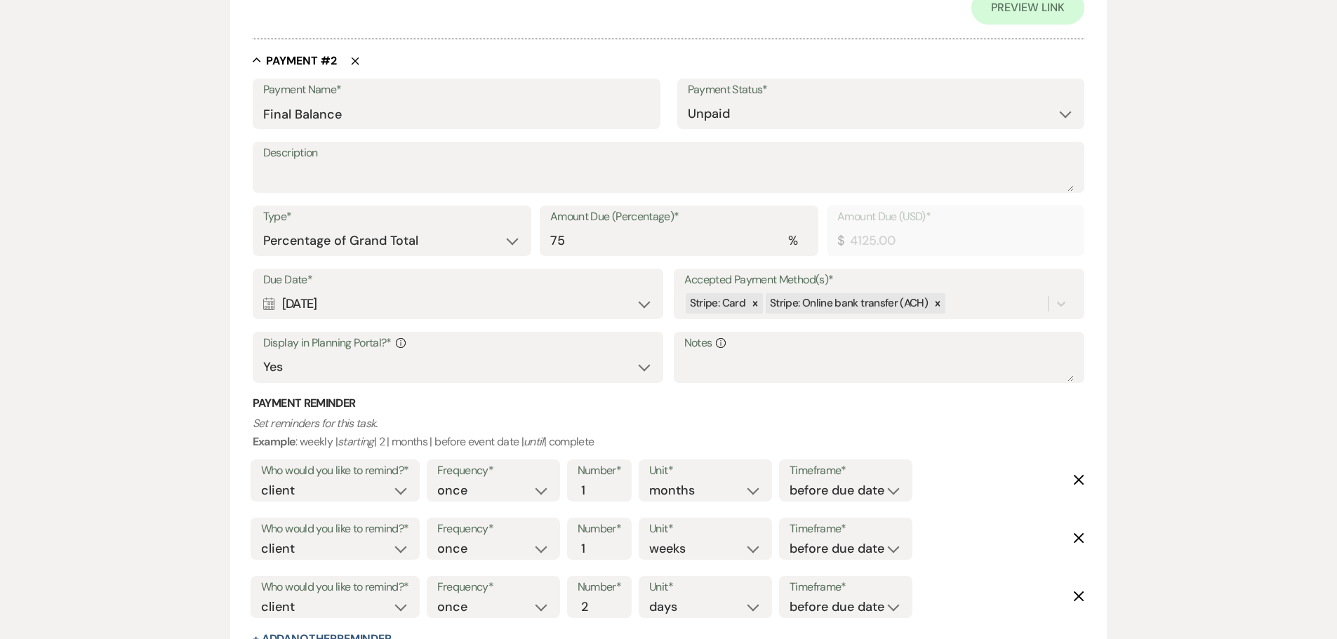
scroll to position [912, 0]
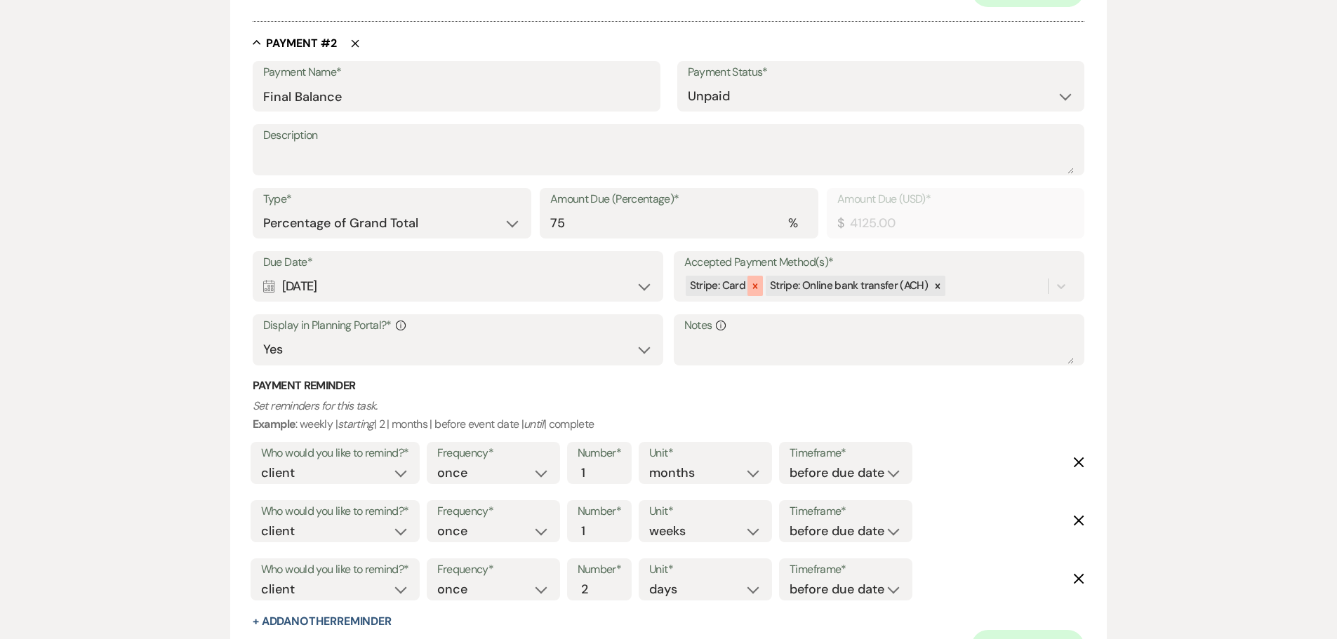
click at [756, 288] on icon at bounding box center [755, 286] width 5 height 5
click at [859, 290] on icon at bounding box center [858, 286] width 10 height 10
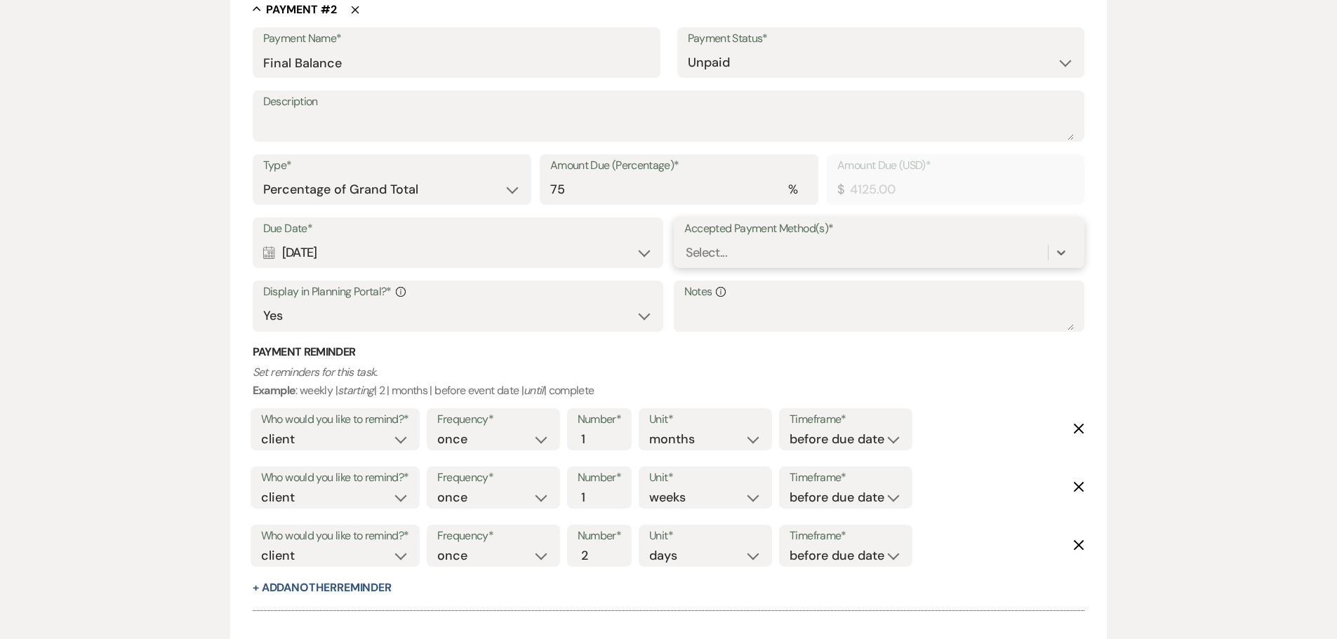
click at [861, 265] on div "Select..." at bounding box center [879, 252] width 390 height 27
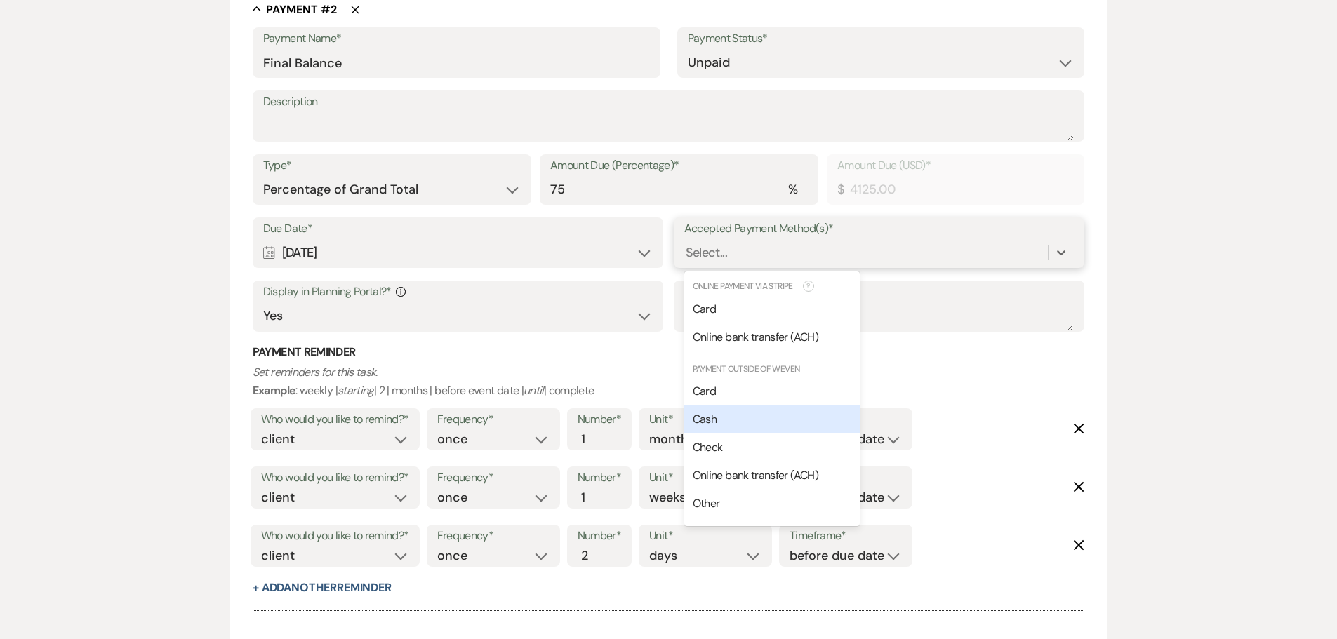
click at [764, 431] on div "Cash" at bounding box center [771, 420] width 175 height 28
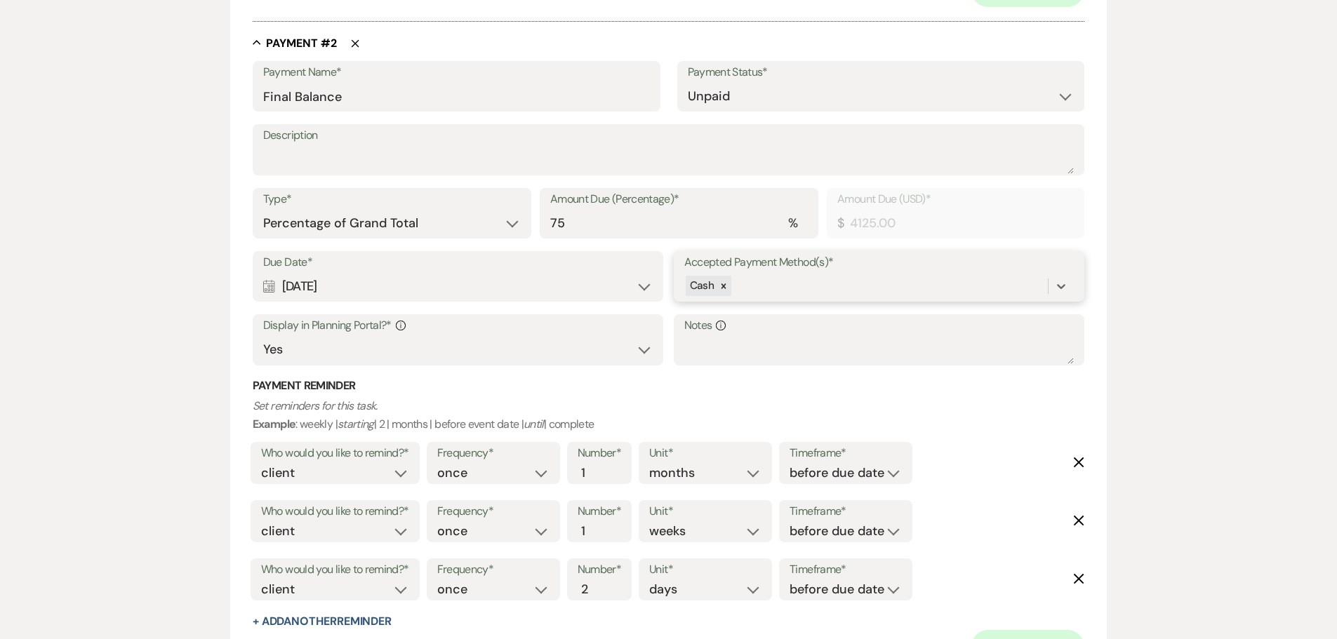
click at [783, 279] on div "Cash" at bounding box center [866, 286] width 364 height 25
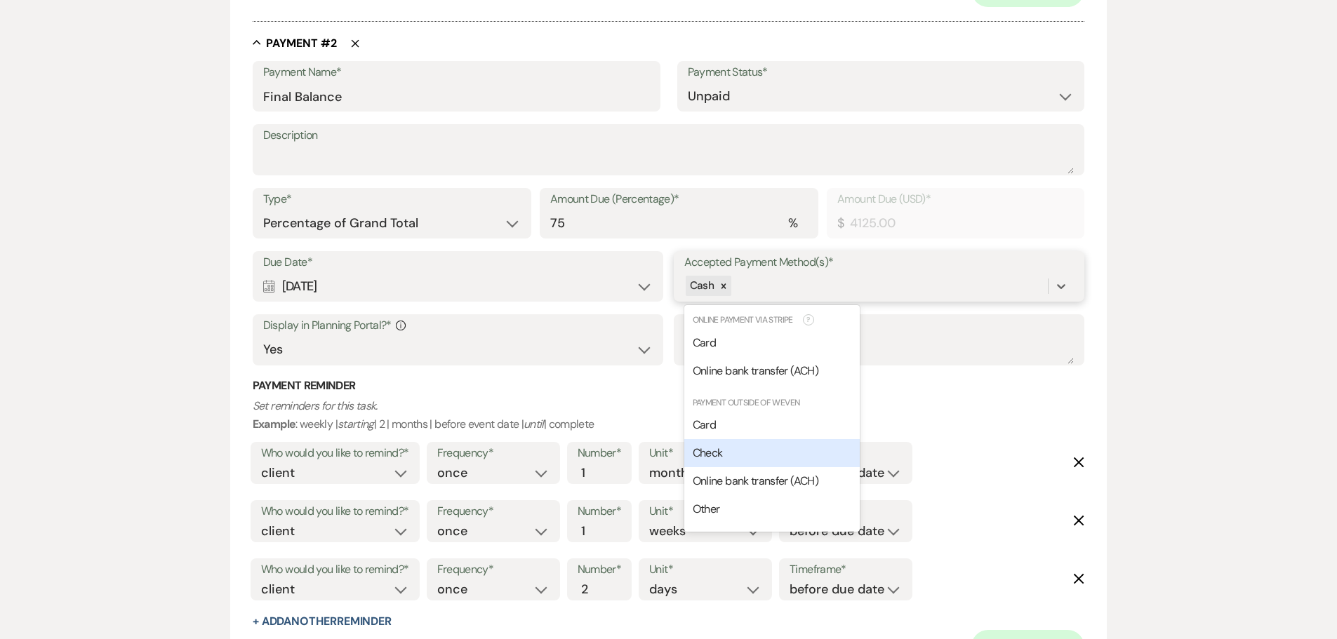
click at [763, 453] on div "Check" at bounding box center [771, 453] width 175 height 28
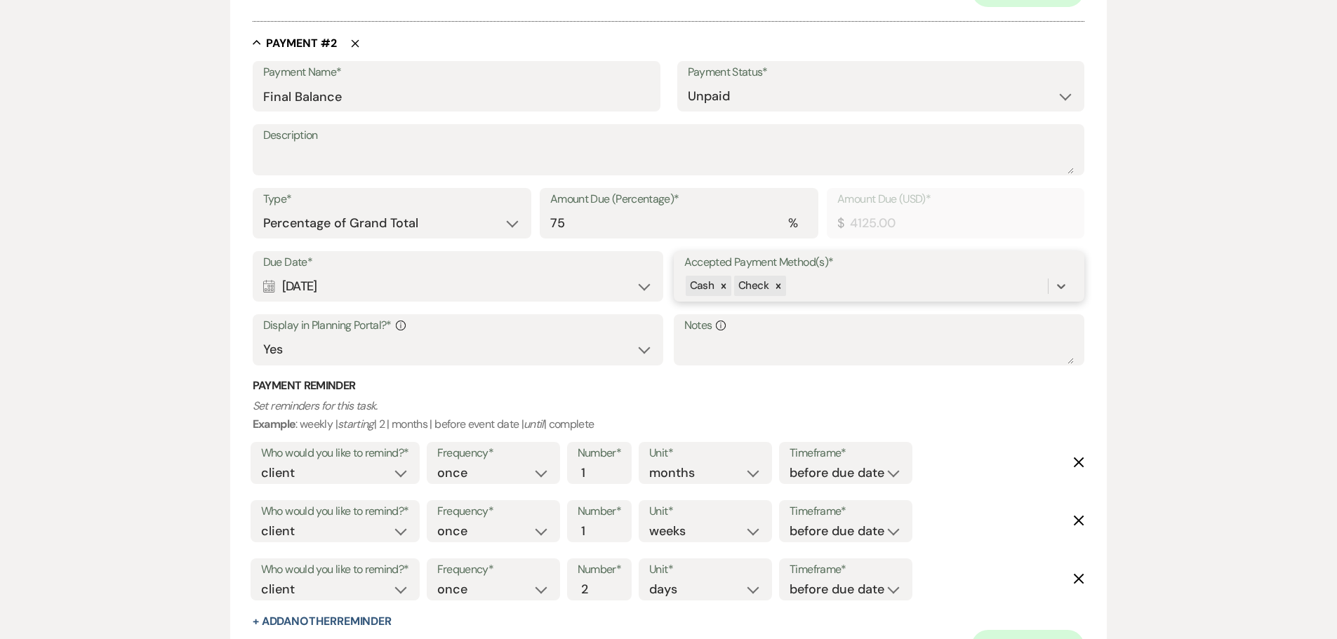
scroll to position [1122, 0]
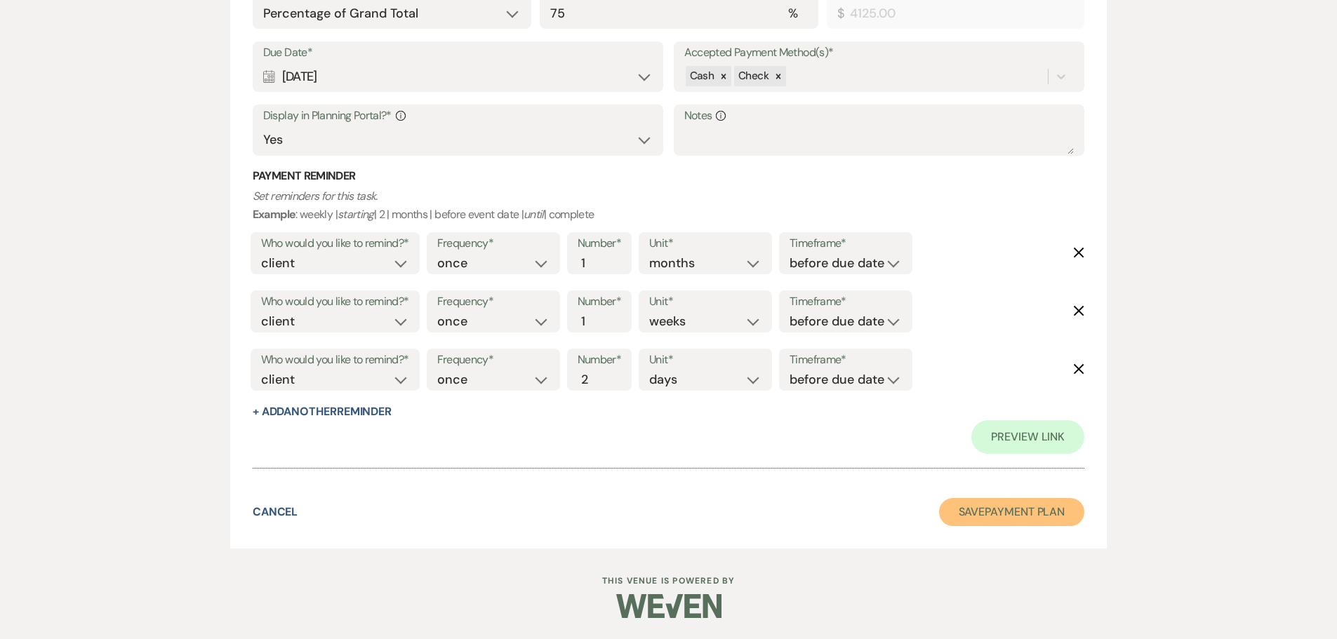
click at [988, 505] on button "Save Payment Plan" at bounding box center [1012, 512] width 146 height 28
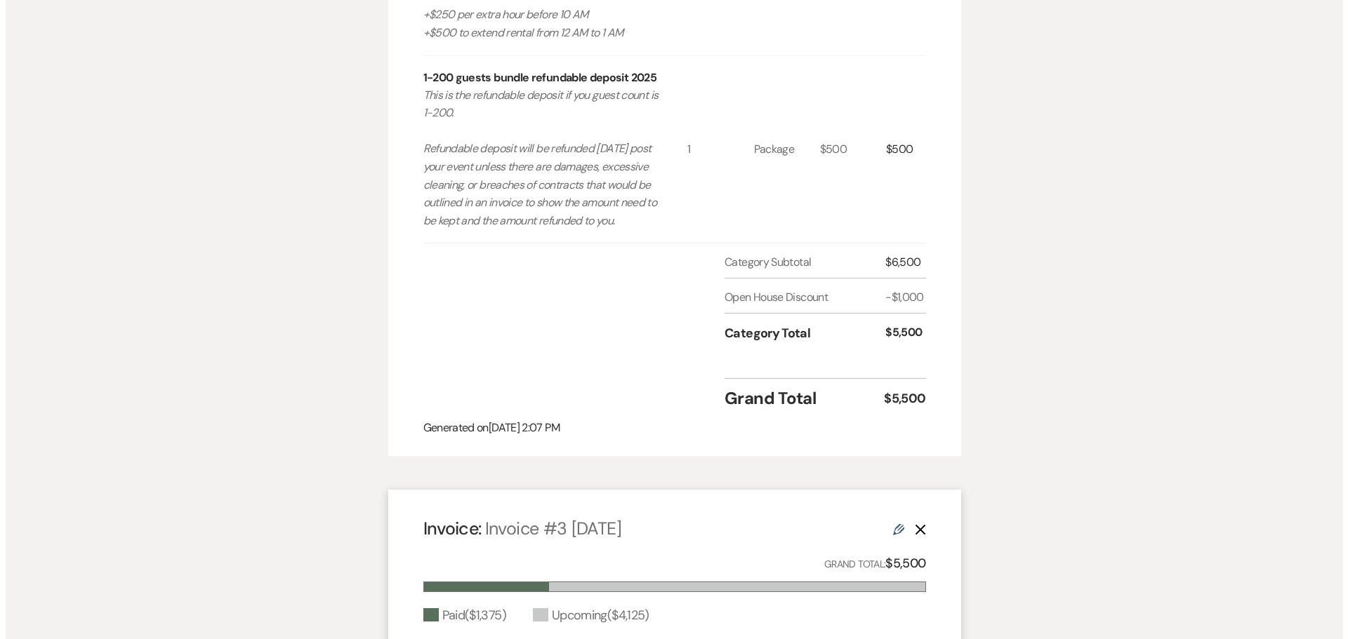
scroll to position [1263, 0]
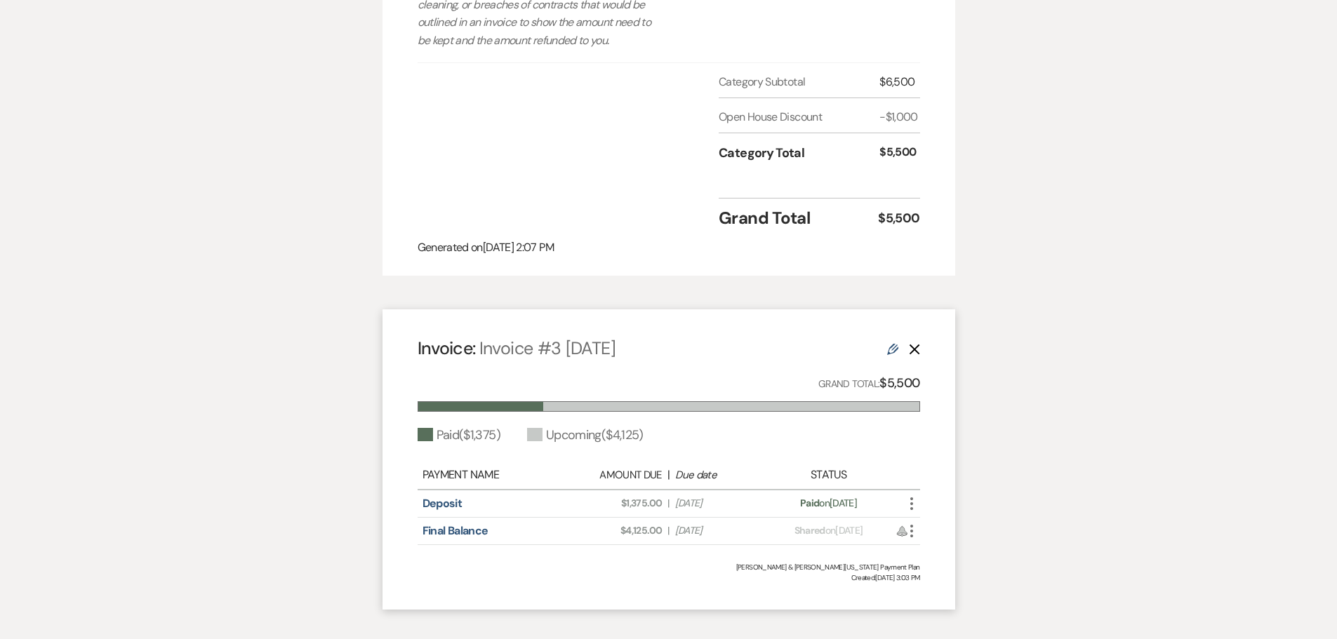
click at [910, 512] on icon "More" at bounding box center [911, 504] width 17 height 17
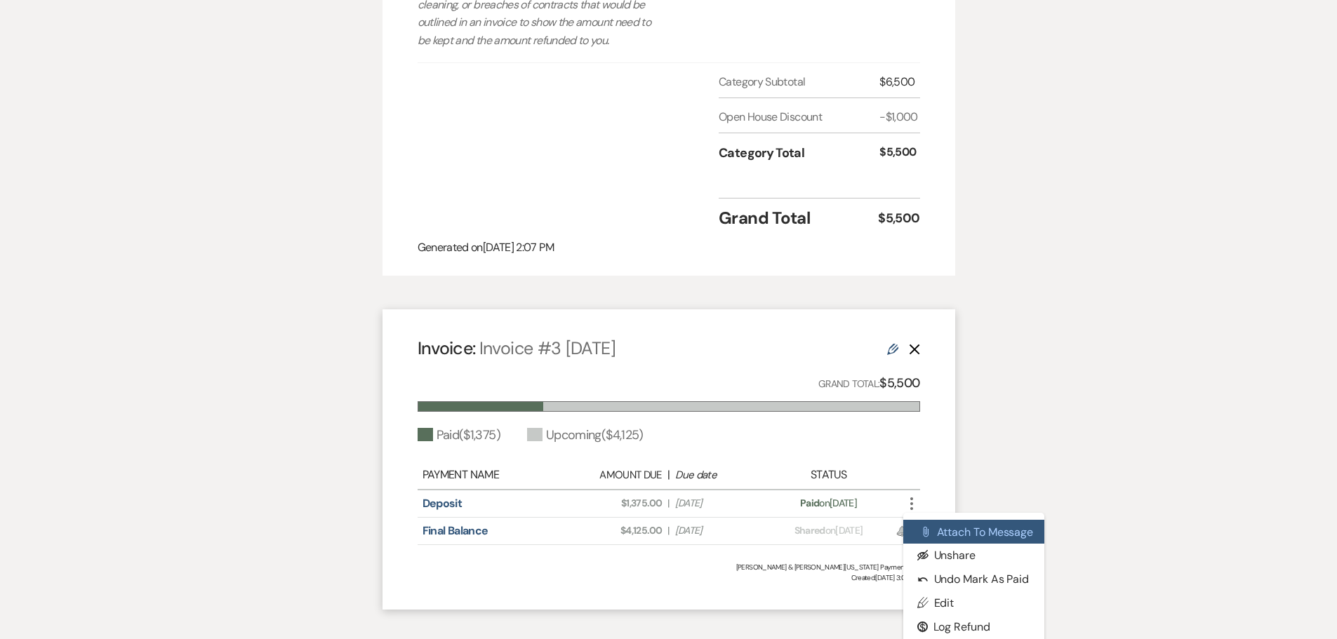
click at [995, 544] on button "Attach File Attach to Message" at bounding box center [974, 532] width 142 height 24
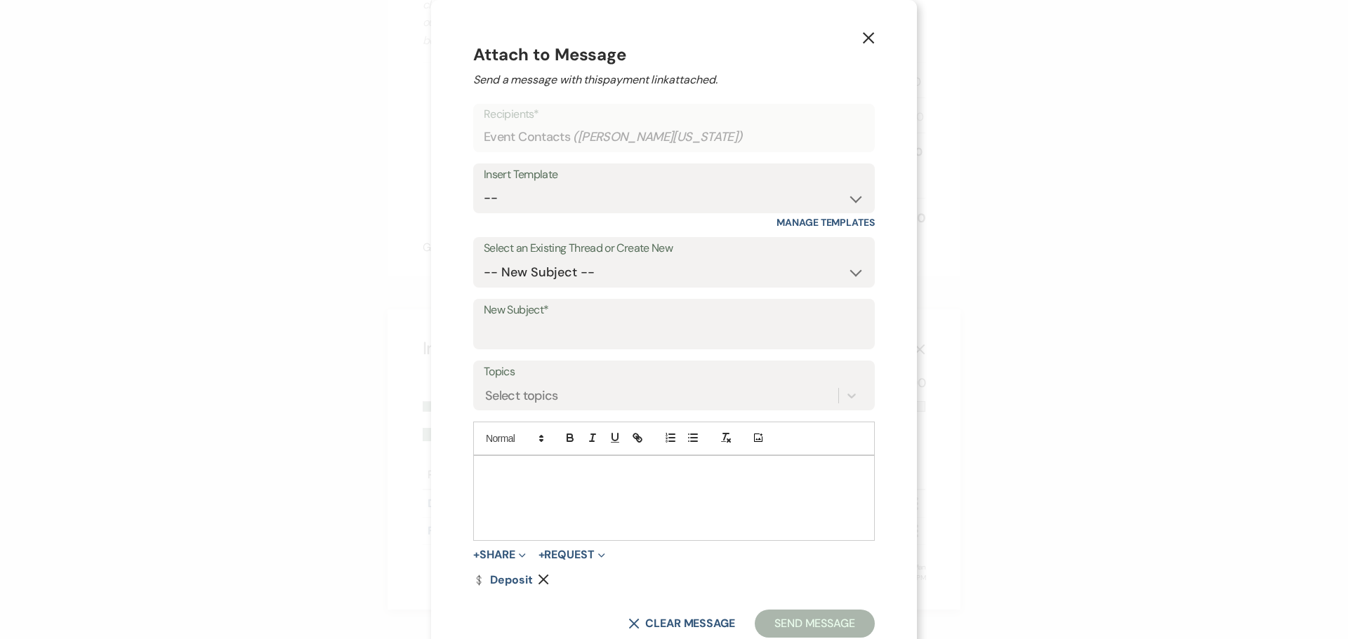
click at [511, 587] on form "Recipients* Event Contacts ( [PERSON_NAME][US_STATE] ) Insert Template -- Weven…" at bounding box center [673, 371] width 401 height 534
click at [510, 575] on link "Dollar Payment Deposit" at bounding box center [502, 580] width 59 height 11
